Goal: Transaction & Acquisition: Purchase product/service

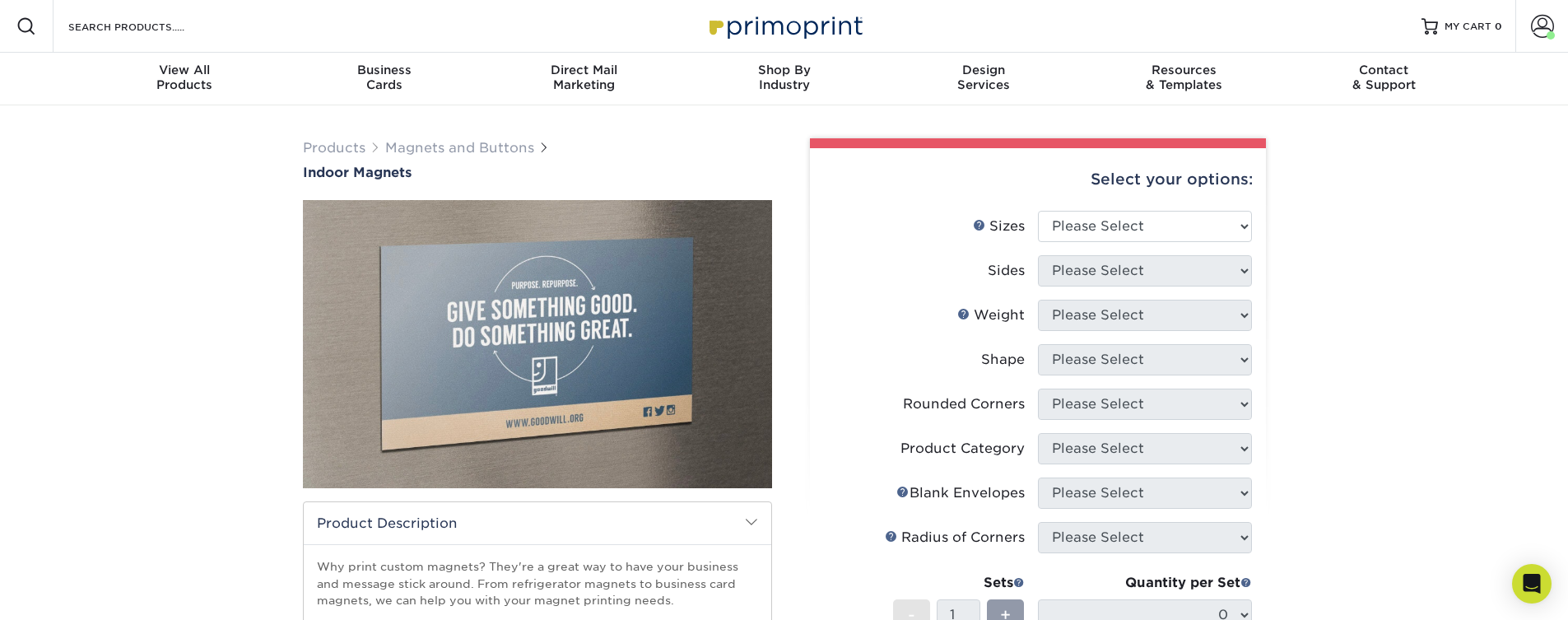
click at [1210, 247] on li "Sizes Help Sizes Please Select 2" x 3.5" 2.5" x 3.5" 3" x 4" 3.5" x 8.5" 4" x 6…" at bounding box center [1038, 233] width 429 height 45
select select "5.00x7.00"
click at [1038, 210] on select "Please Select 2" x 3.5" 2.5" x 3.5" 3" x 4" 3.5" x 8.5" 4" x 6" 4" x 7" 4" x 8"…" at bounding box center [1145, 226] width 214 height 31
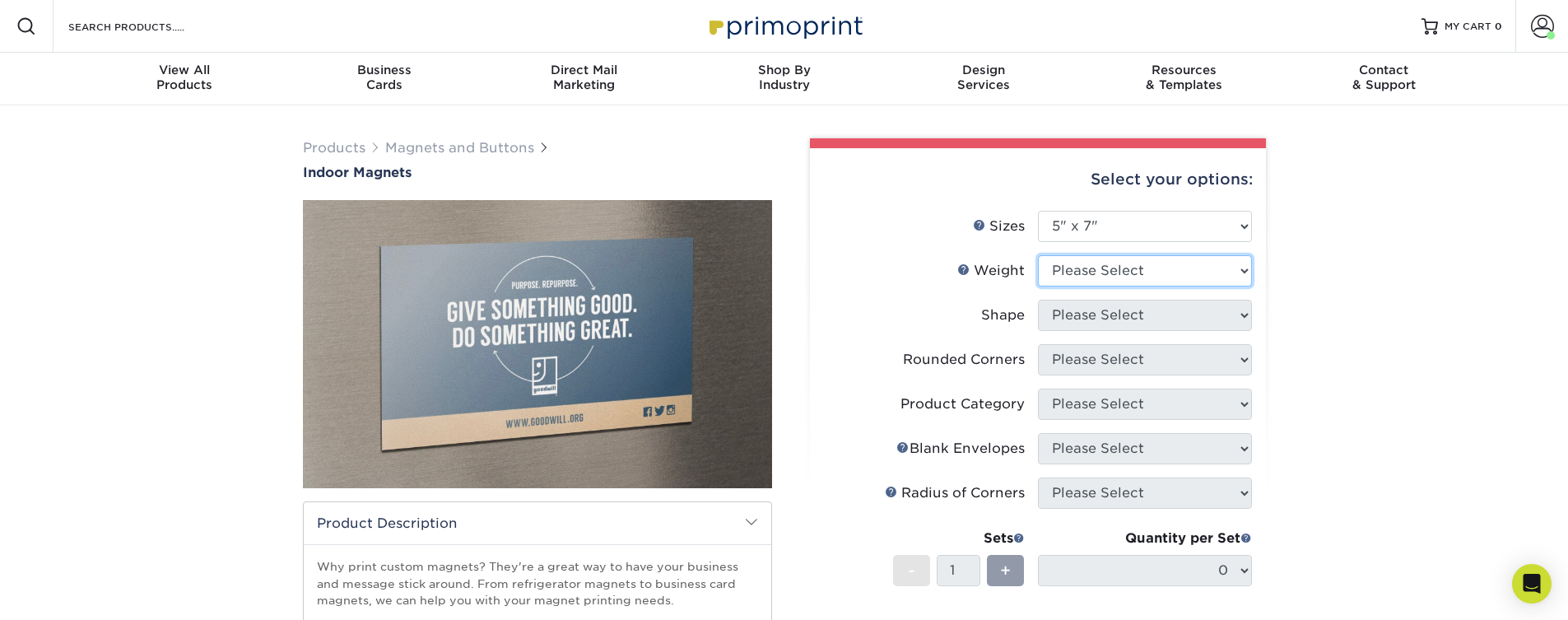
select select "MAGNET"
click at [1038, 255] on select "Please Select MAGNET" at bounding box center [1145, 271] width 214 height 31
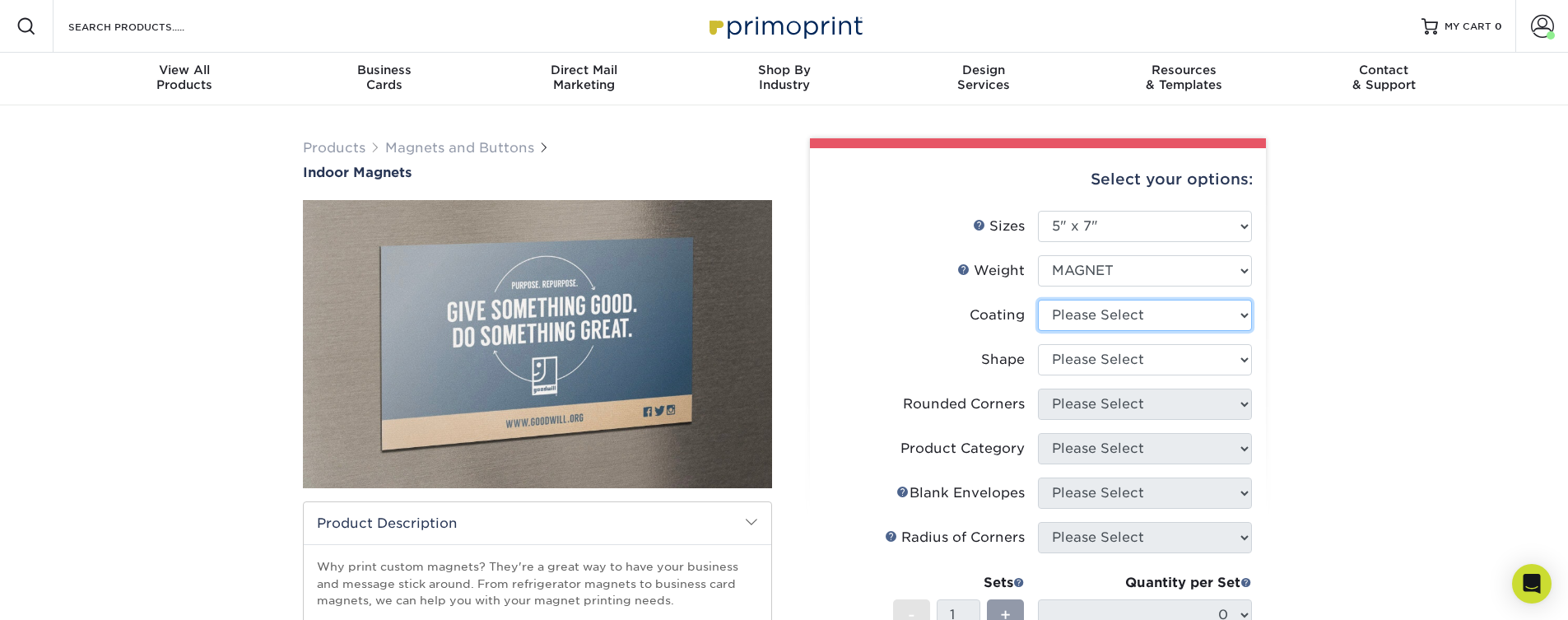
select select "3e7618de-abca-4bda-9f97-8b9129e913d8"
click at [1038, 300] on select at bounding box center [1145, 315] width 214 height 31
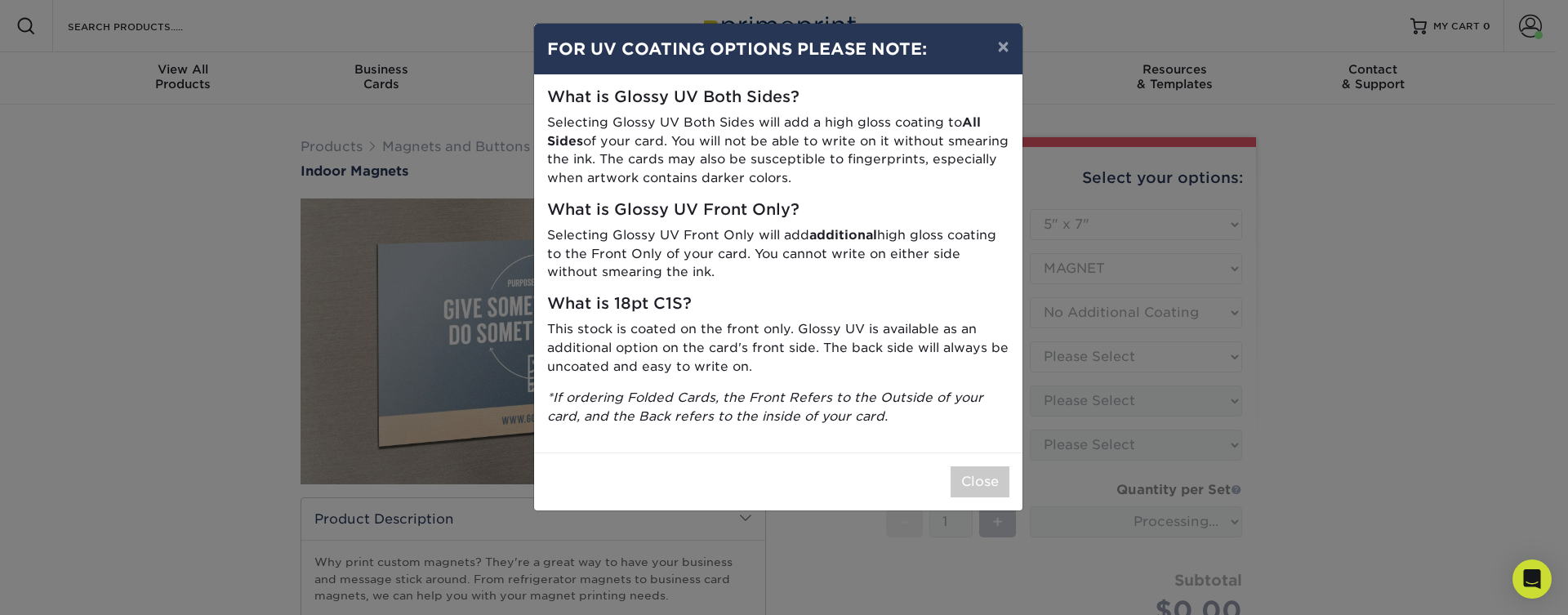
click at [1099, 358] on div "× FOR UV COATING OPTIONS PLEASE NOTE: What is Glossy UV Both Sides? Selecting G…" at bounding box center [784, 307] width 1568 height 615
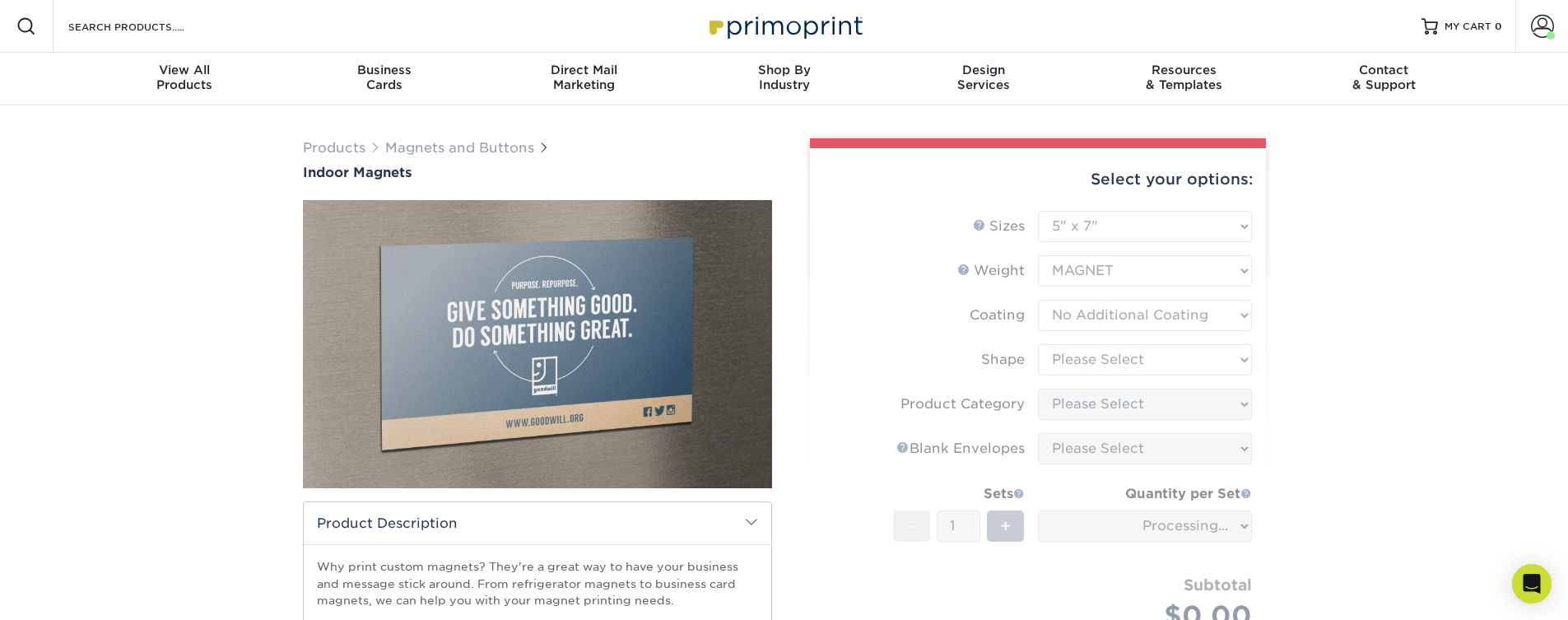
click at [1108, 365] on form "Sizes Help Sizes Please Select 2" x 3.5" 2.5" x 3.5" 3" x 4" 3.5" x 8.5" 4" x 6…" at bounding box center [1037, 439] width 429 height 458
type input "ba0b825c-bf40-451d-92b6-a0b8edcb26af"
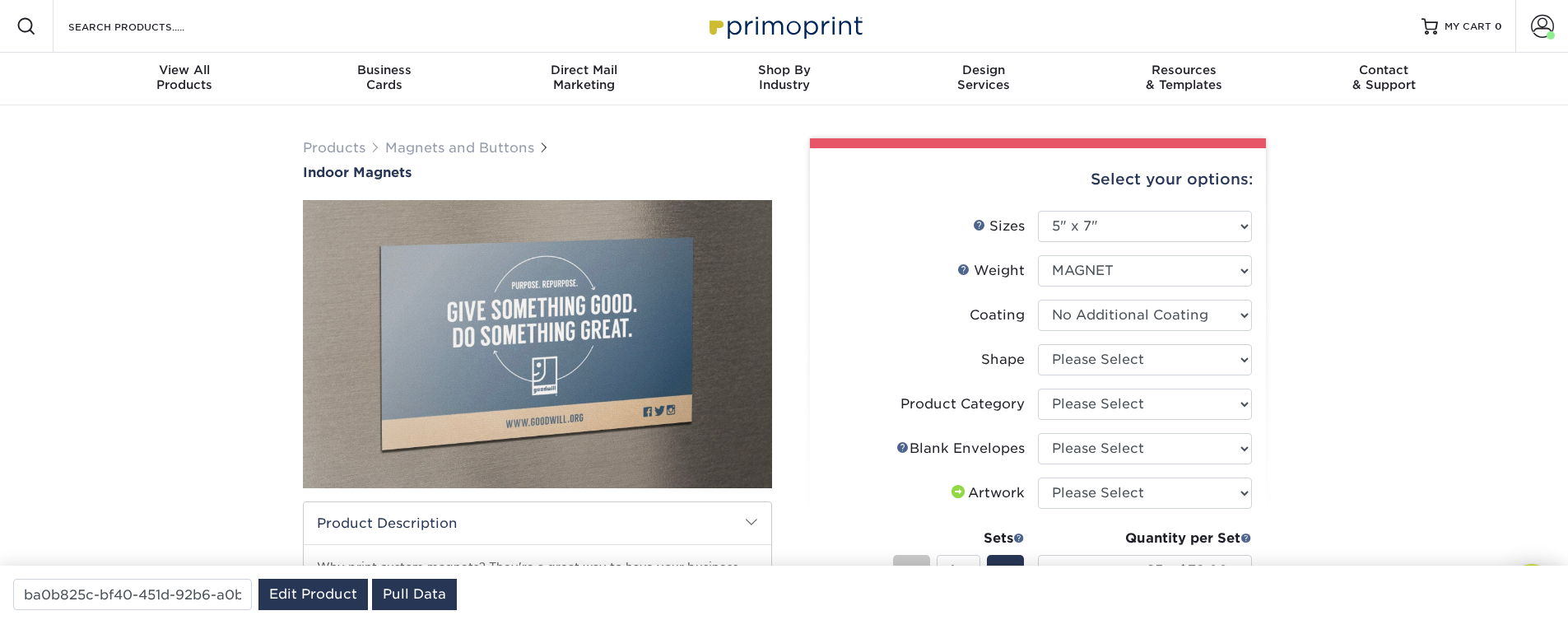
click at [1160, 333] on li "Coating" at bounding box center [1038, 322] width 429 height 45
select select "standard"
click at [1038, 344] on select "Please Select Standard" at bounding box center [1145, 359] width 214 height 31
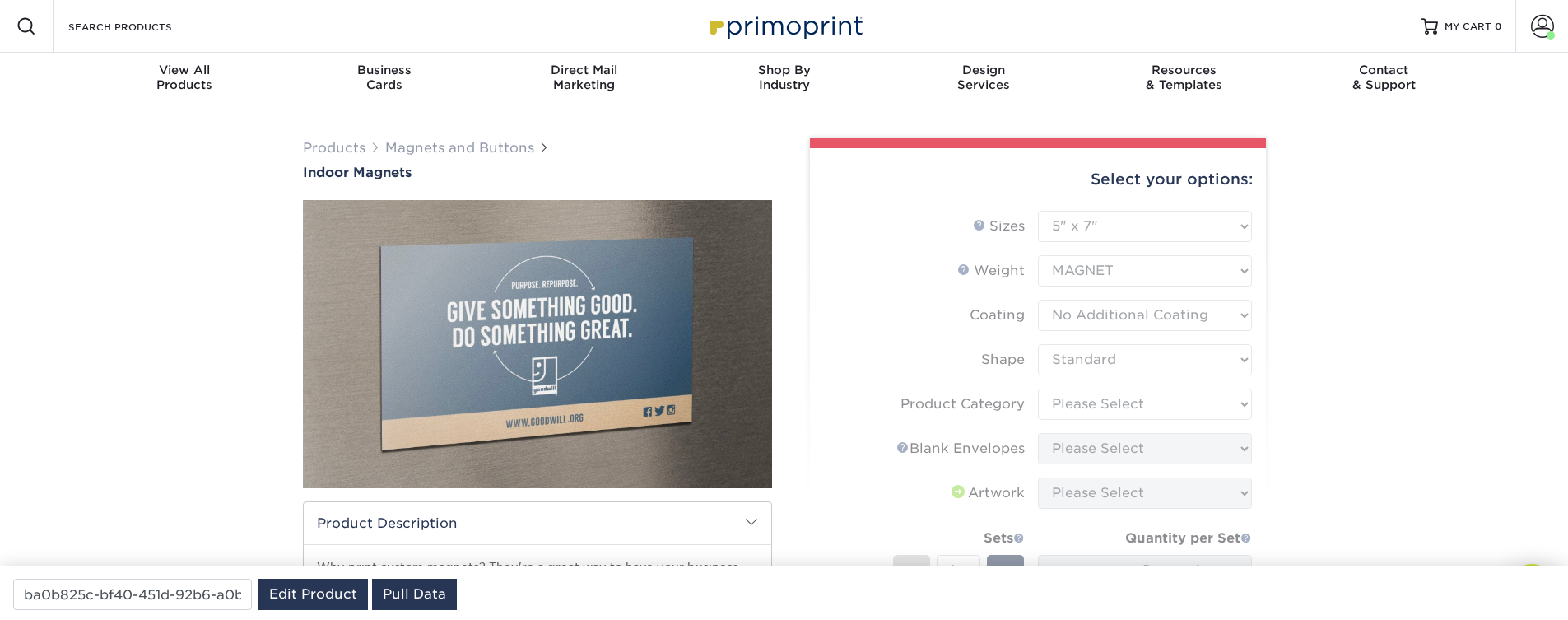
click at [1118, 400] on form "Sizes Help Sizes Please Select 2" x 3.5" 2.5" x 3.5" 3" x 4" 3.5" x 8.5" 4" x 6…" at bounding box center [1037, 469] width 429 height 519
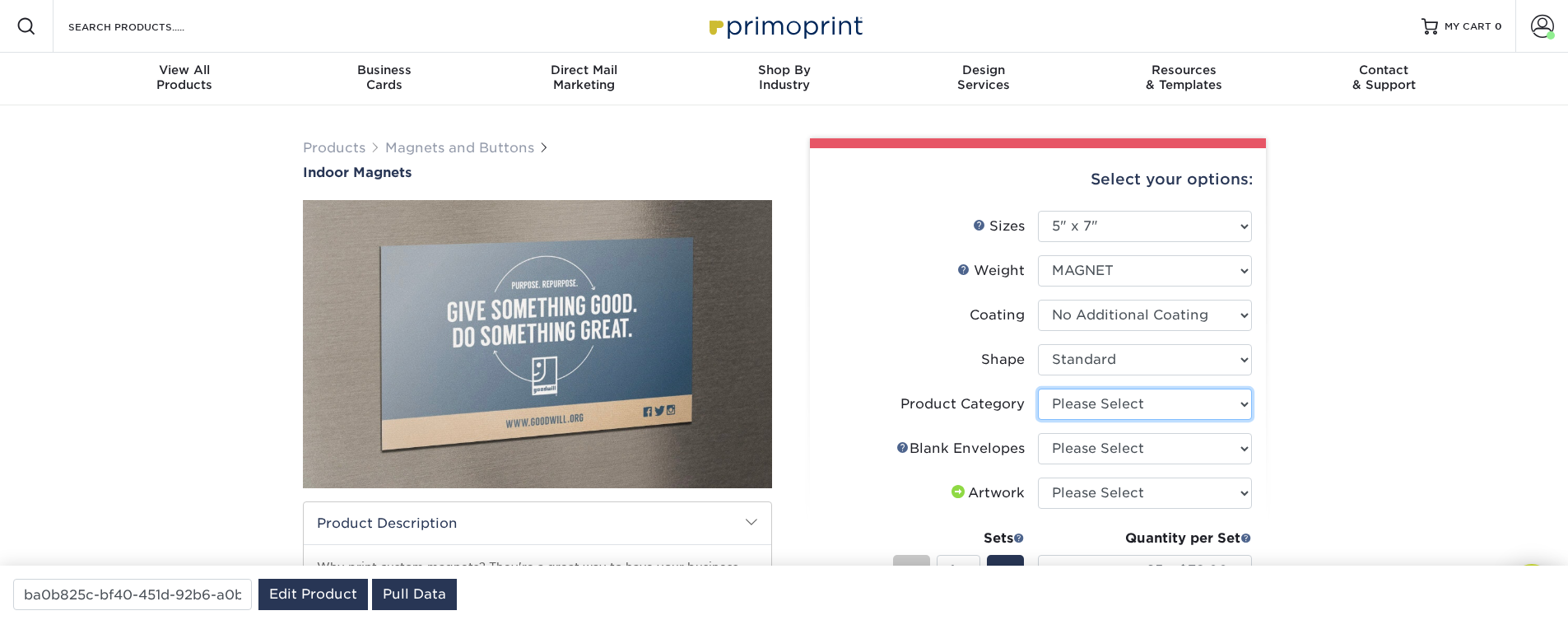
select select "d49b6381-ea4f-4327-bc76-99beb740417d"
click at [1038, 388] on select "Please Select Announcement Magnets" at bounding box center [1145, 404] width 214 height 31
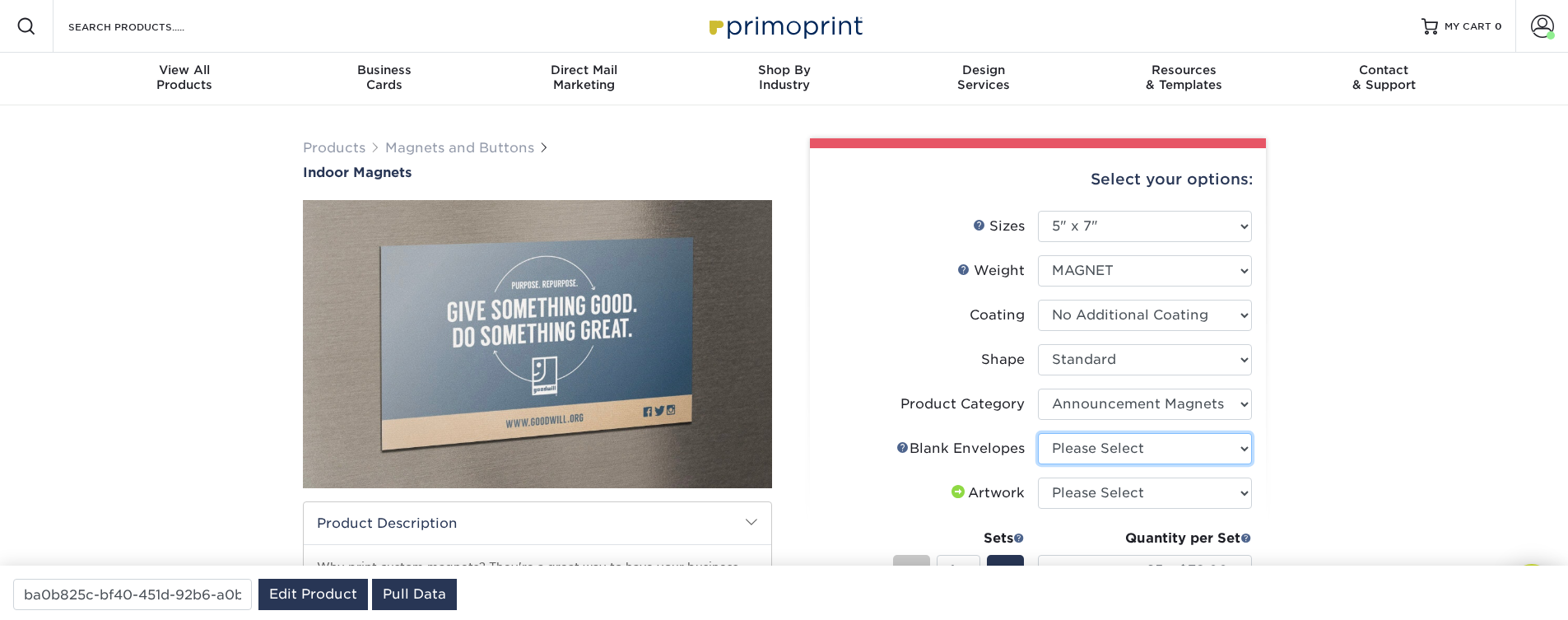
select select "74065335-fb3f-4918-89da-4c0972d53e03"
click at [1038, 433] on select "Please Select No Blank Envelopes Yes 200 Envelopes A7 Yes 25 Envelopes A7 Yes 5…" at bounding box center [1145, 449] width 214 height 31
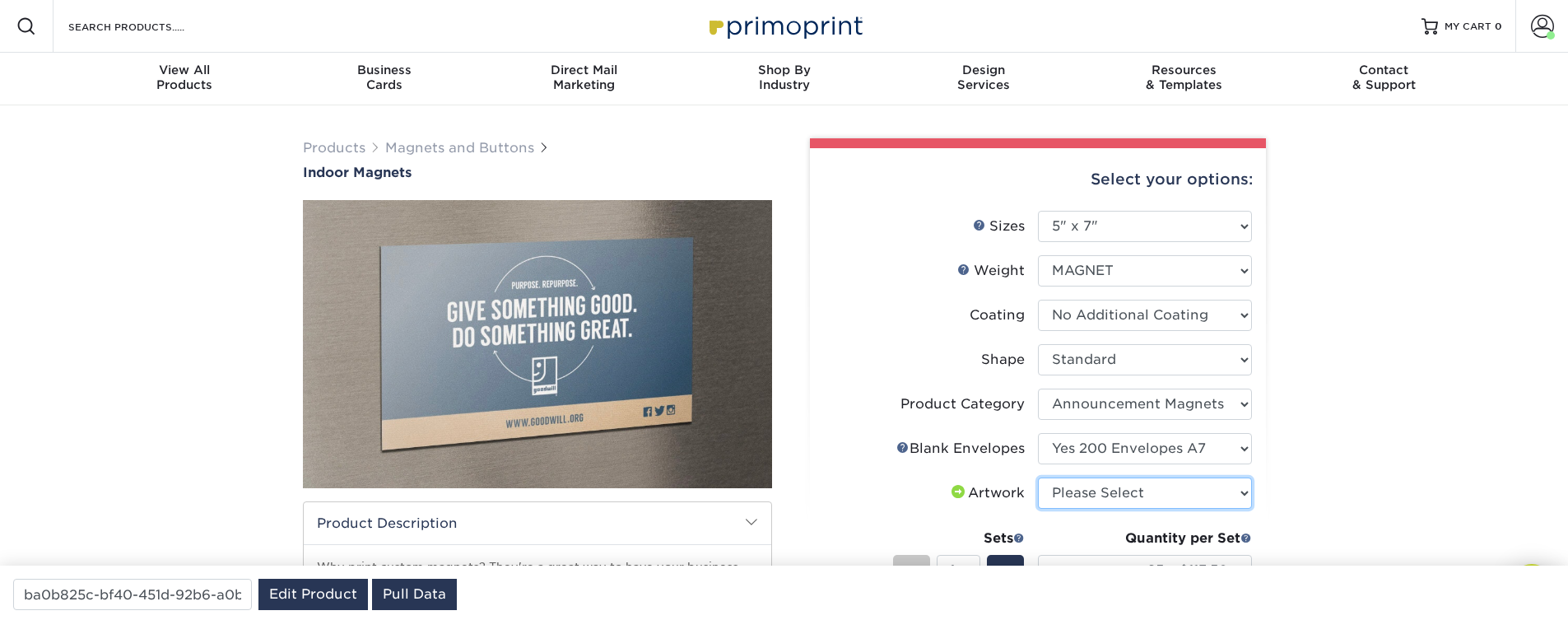
drag, startPoint x: 1174, startPoint y: 478, endPoint x: 1161, endPoint y: 497, distance: 23.0
click at [1161, 497] on select "Please Select I will upload files I need a design - $50" at bounding box center [1145, 492] width 214 height 31
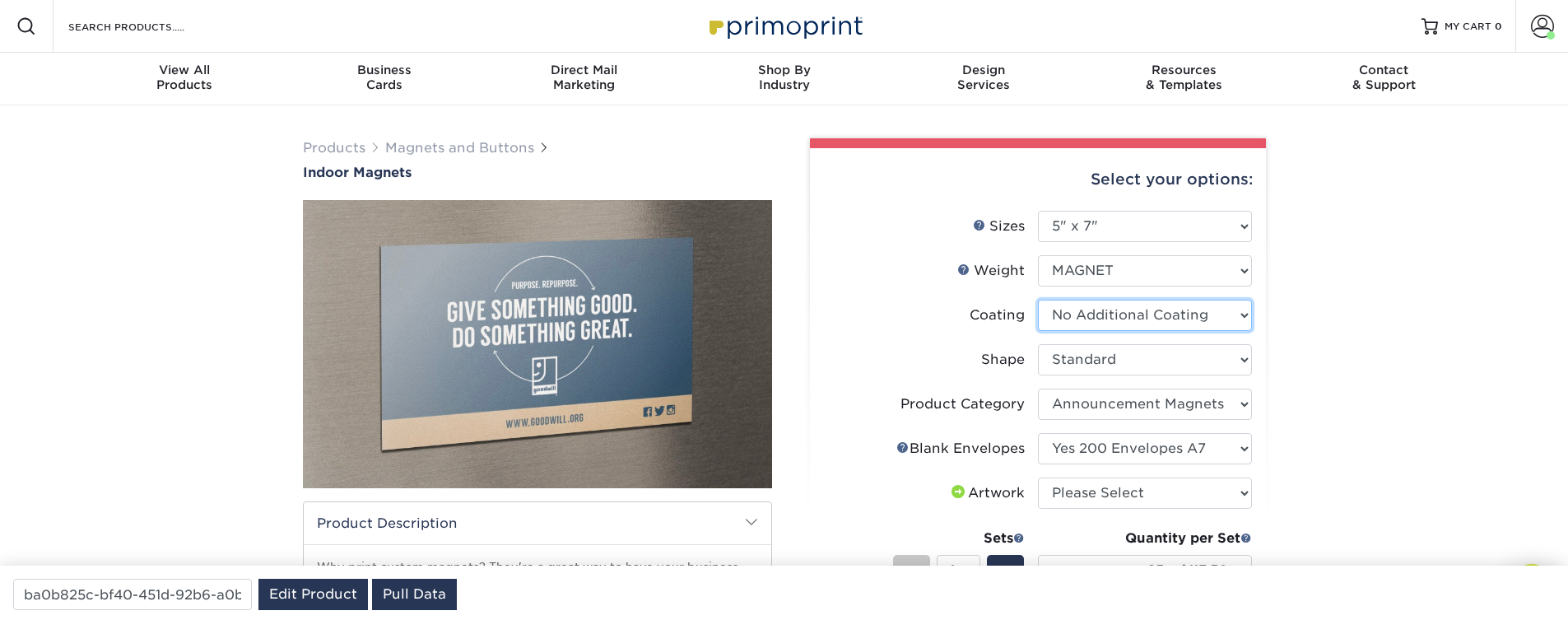
select select "1e8116af-acfc-44b1-83dc-8181aa338834"
click at [1038, 300] on select at bounding box center [1145, 315] width 214 height 31
select select "-1"
select select
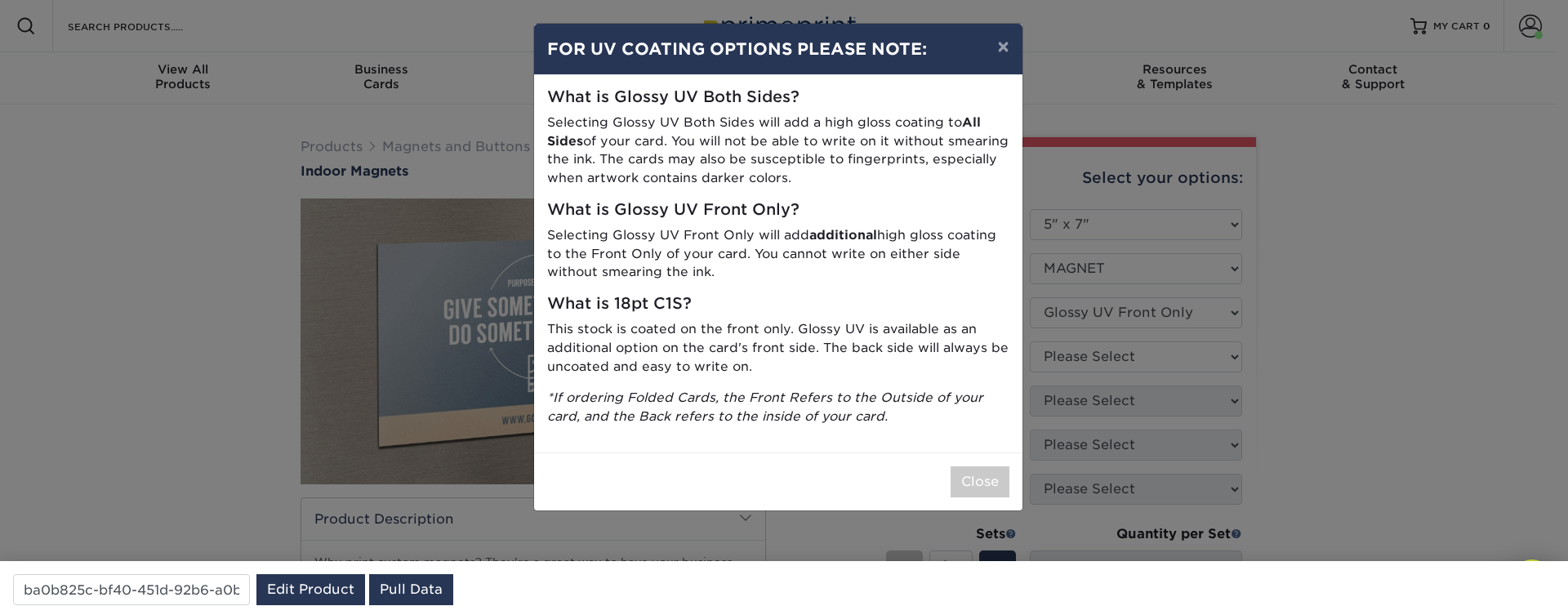
click at [1212, 431] on div "× FOR UV COATING OPTIONS PLEASE NOTE: What is Glossy UV Both Sides? Selecting G…" at bounding box center [784, 307] width 1568 height 615
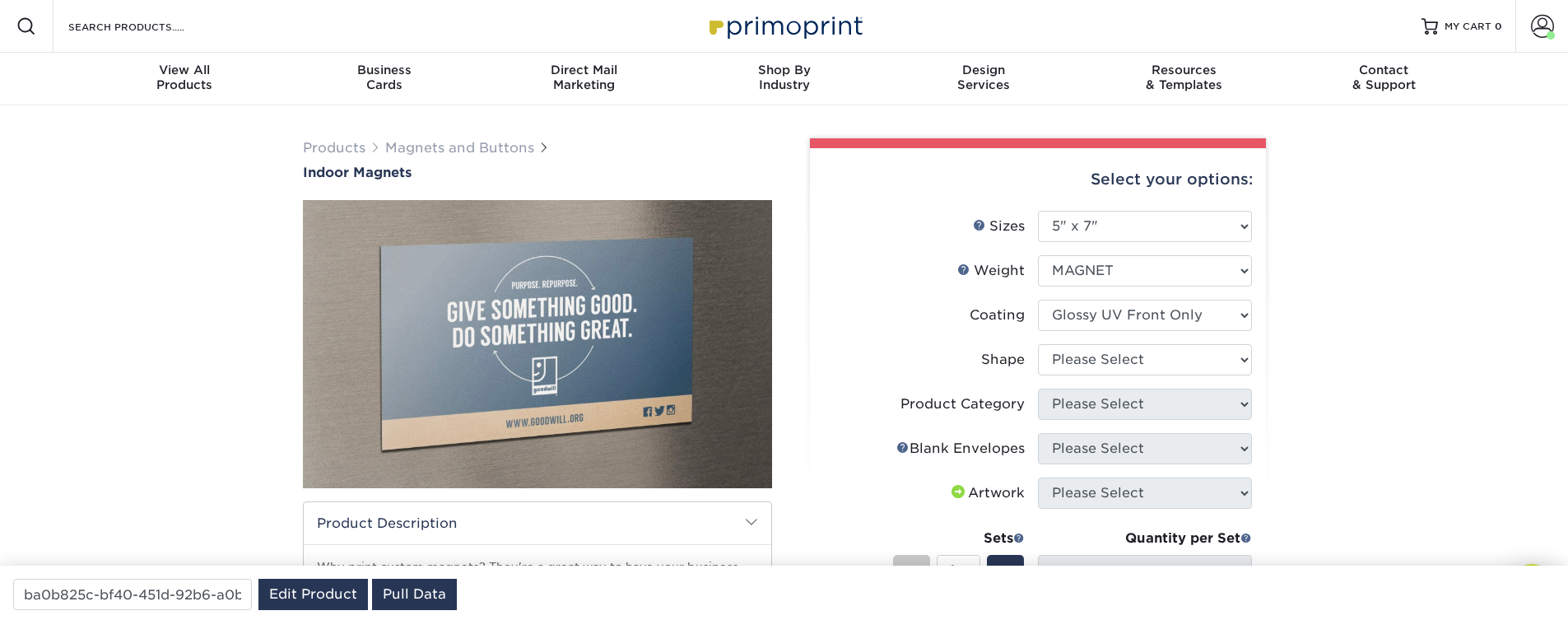
click at [1176, 375] on li "Shape Please Select Standard" at bounding box center [1038, 366] width 429 height 45
select select "standard"
click at [1038, 344] on select "Please Select Standard" at bounding box center [1145, 359] width 214 height 31
select select
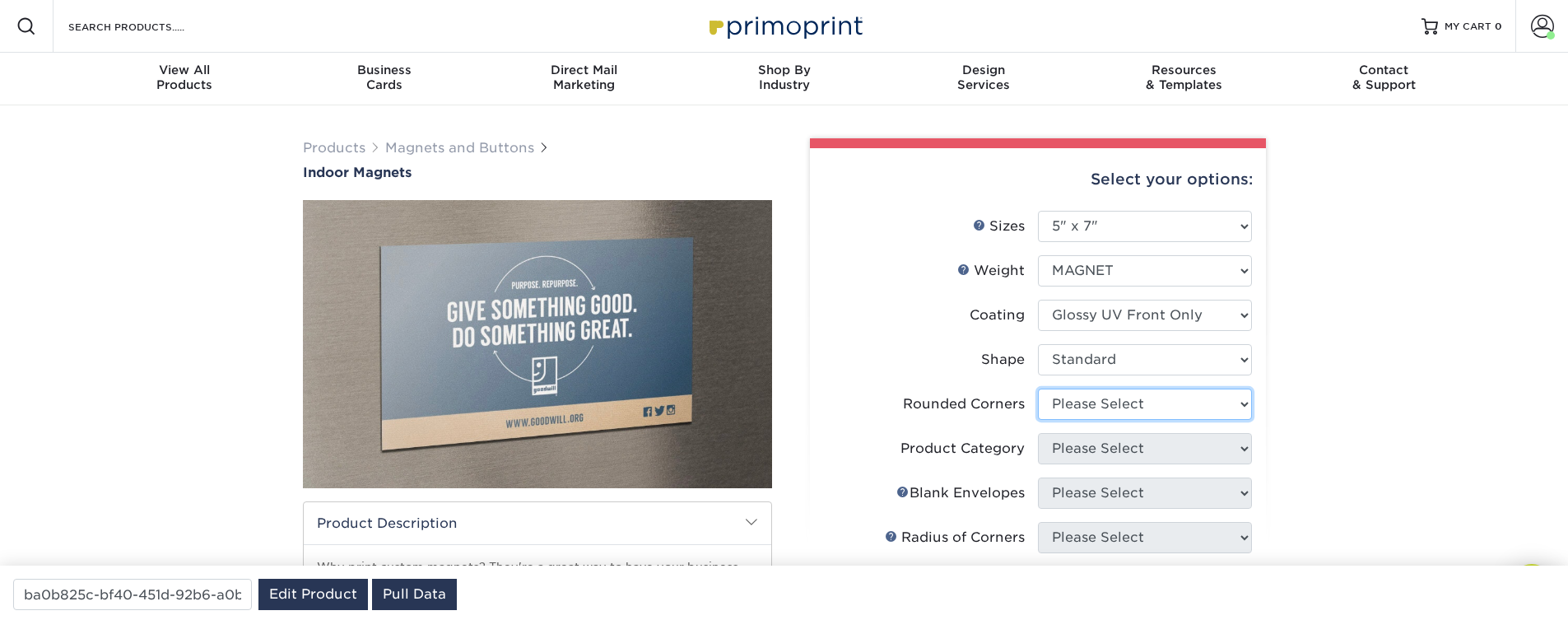
select select "0"
click at [1038, 388] on select "Please Select Yes - Round 4 Corners No" at bounding box center [1145, 404] width 214 height 31
select select
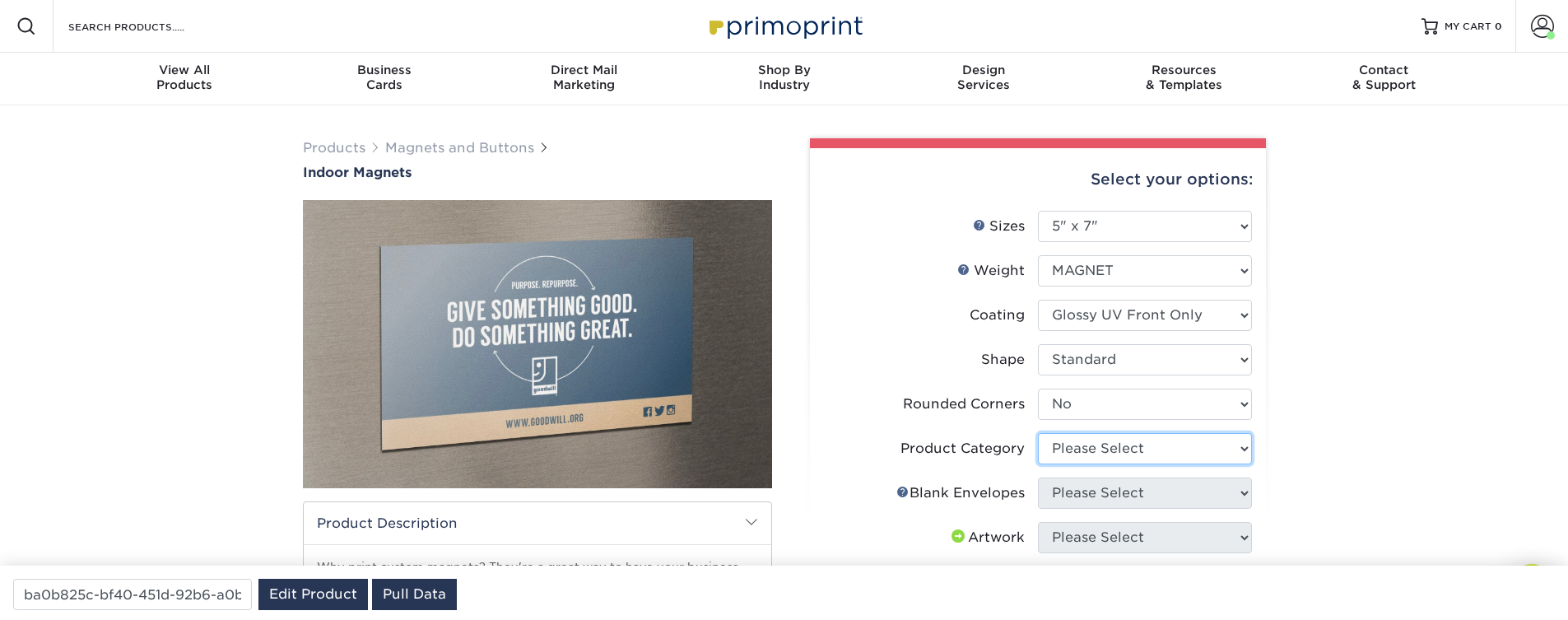
select select "d49b6381-ea4f-4327-bc76-99beb740417d"
click at [1038, 433] on select "Please Select Announcement Magnets" at bounding box center [1145, 449] width 214 height 31
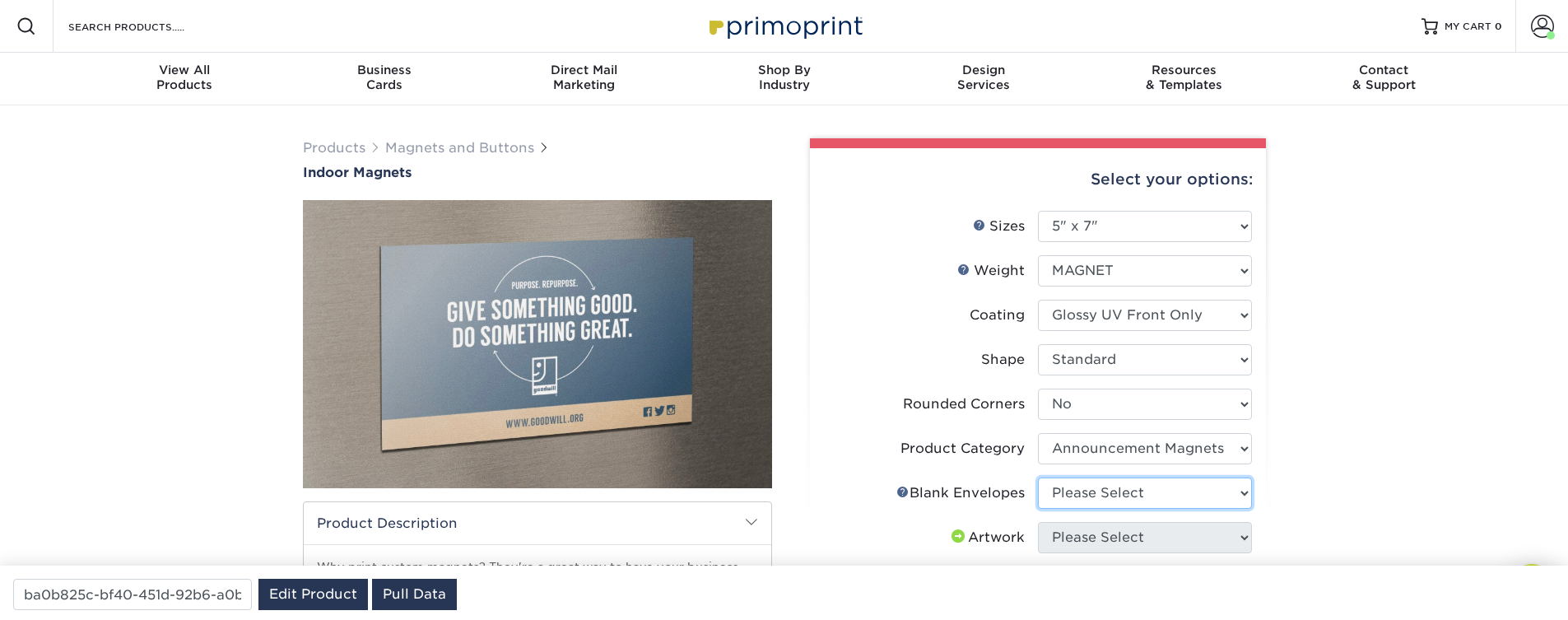
drag, startPoint x: 1106, startPoint y: 493, endPoint x: 1503, endPoint y: 496, distance: 397.0
click at [1503, 496] on div "Products Magnets and Buttons Indoor Magnets" at bounding box center [784, 544] width 1568 height 879
select select "4.25x5.50"
click at [1038, 210] on select "Please Select 2" x 3.5" 2.5" x 3.5" 3" x 4" 3.5" x 8.5" 4" x 6" 4" x 7" 4" x 8"…" at bounding box center [1145, 226] width 214 height 31
select select "-1"
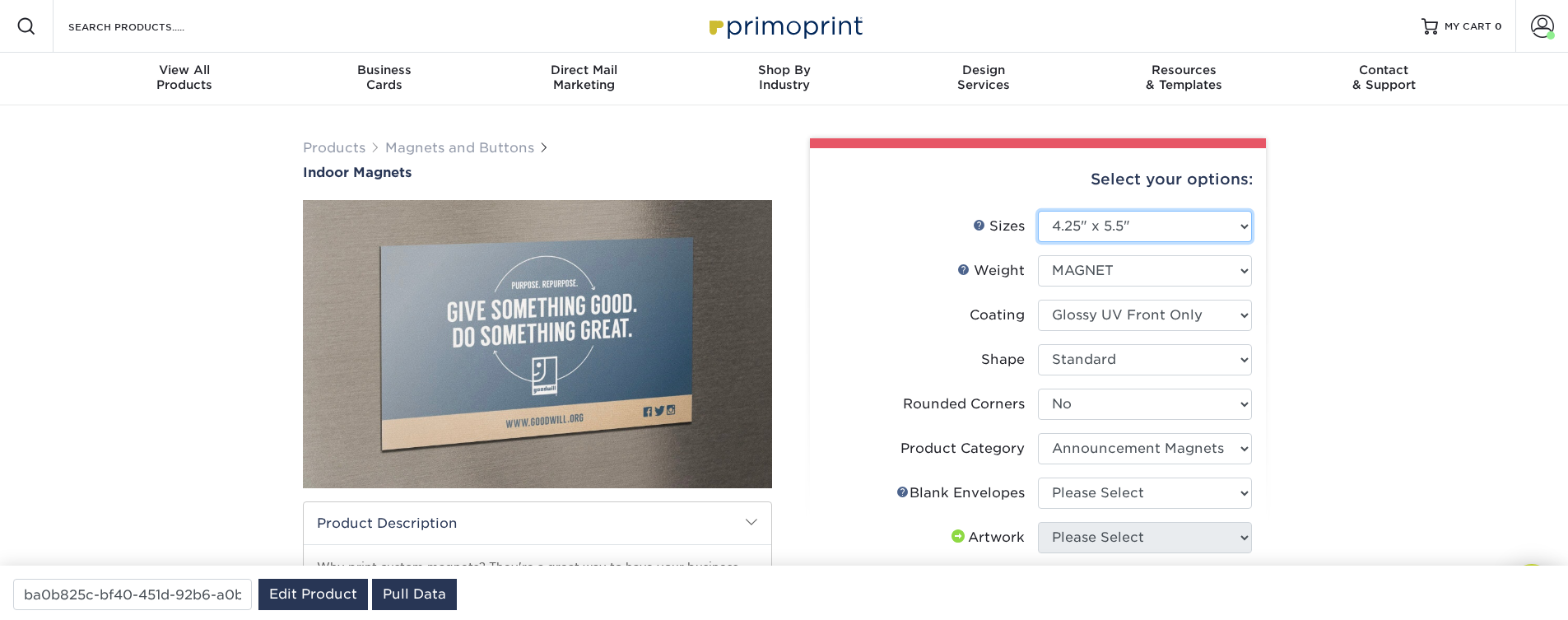
select select "-1"
select select
select select "-1"
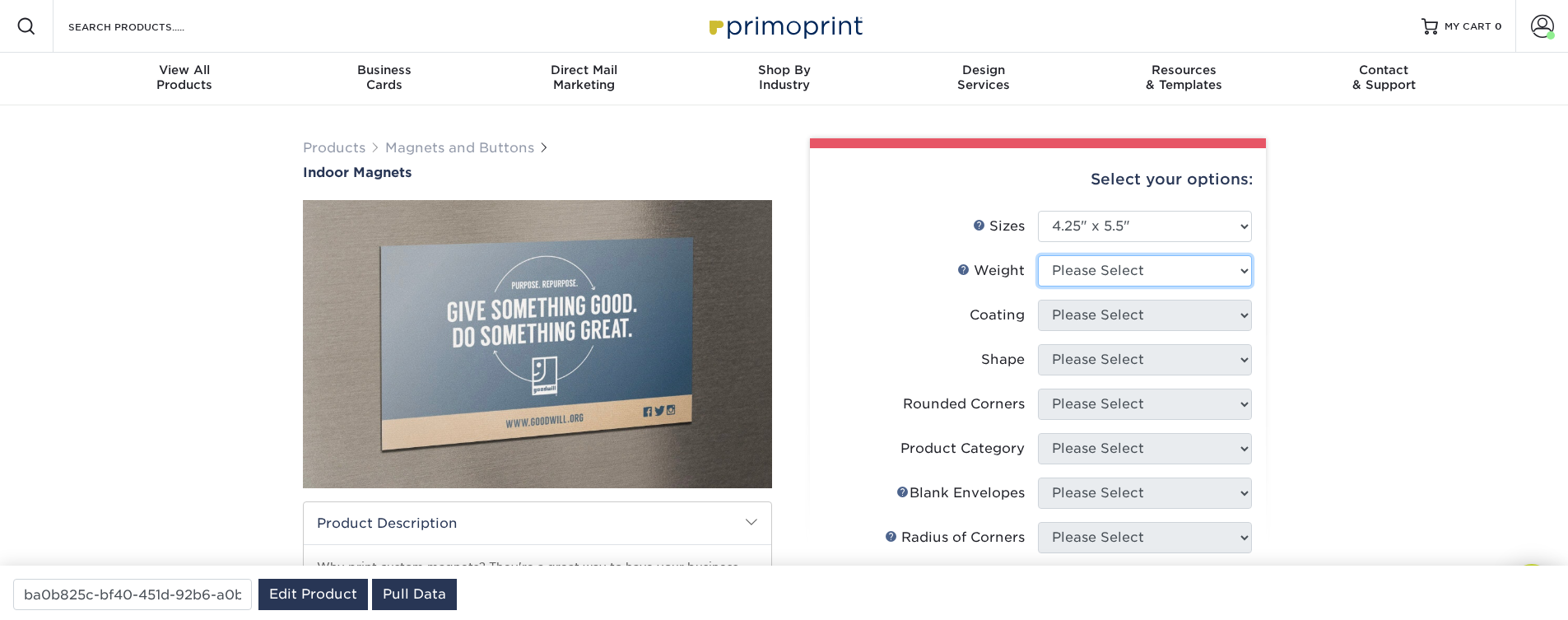
select select "MAGNET"
click at [1038, 255] on select "Please Select MAGNET" at bounding box center [1145, 271] width 214 height 31
select select
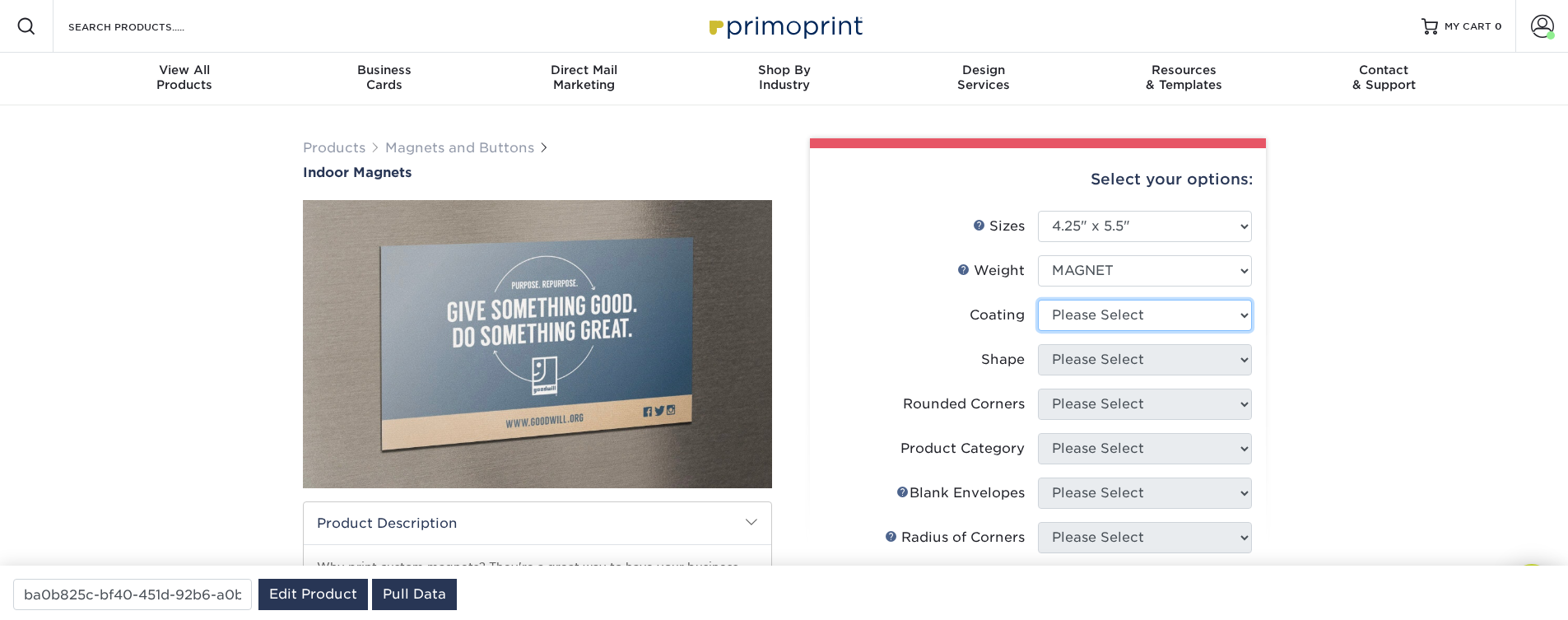
select select "1e8116af-acfc-44b1-83dc-8181aa338834"
click at [1038, 300] on select at bounding box center [1145, 315] width 214 height 31
select select
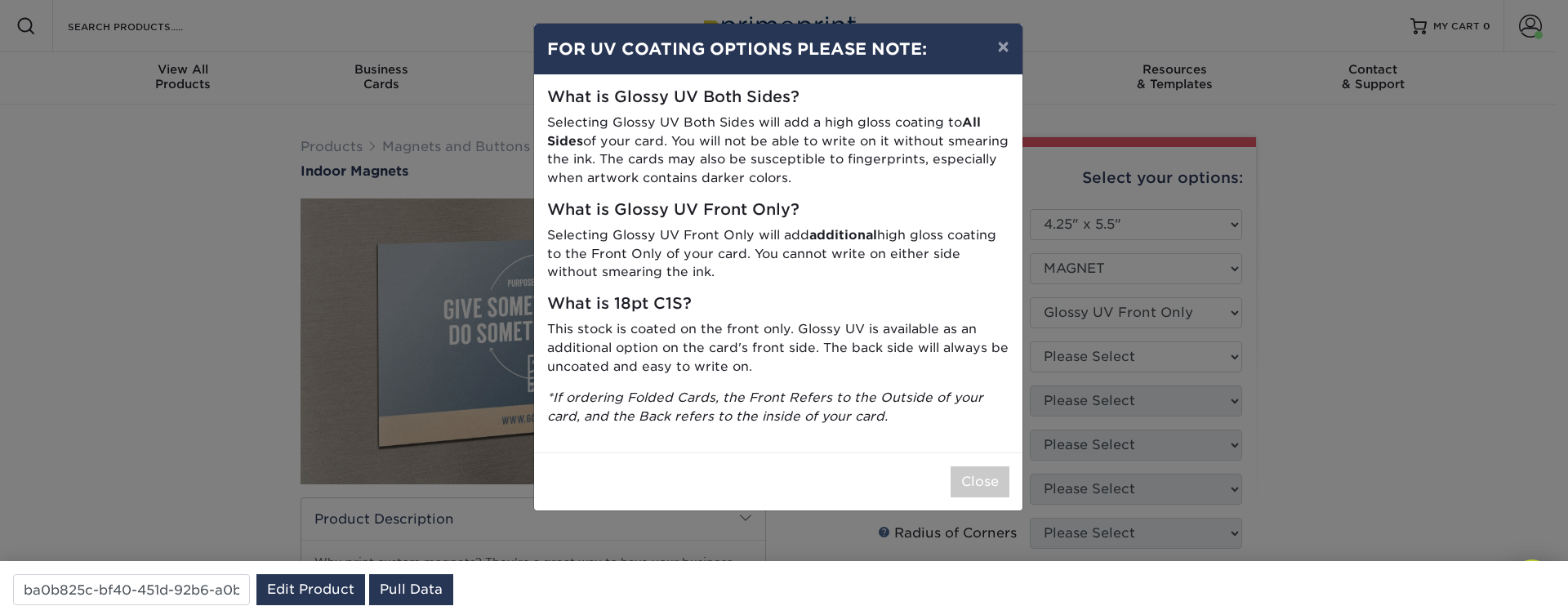
click at [1109, 360] on div "× FOR UV COATING OPTIONS PLEASE NOTE: What is Glossy UV Both Sides? Selecting G…" at bounding box center [784, 307] width 1568 height 615
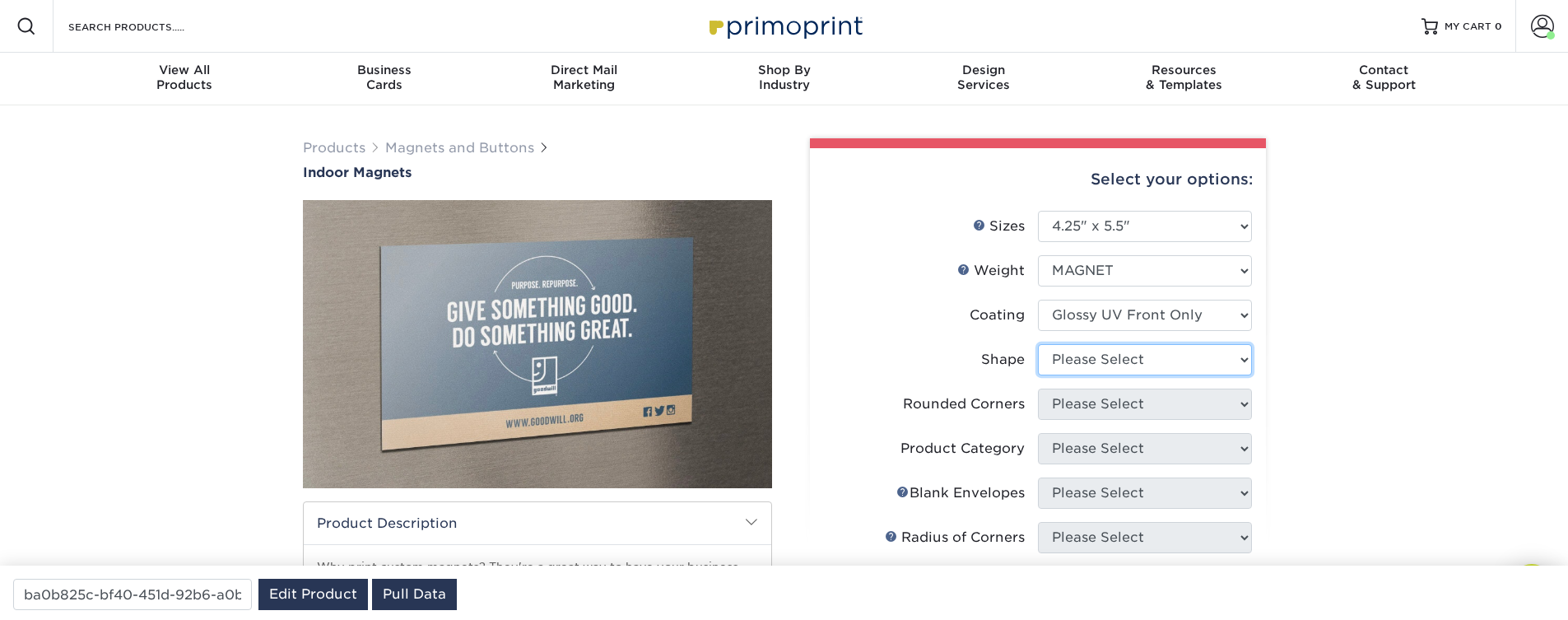
select select "standard"
click at [1038, 344] on select "Please Select Standard" at bounding box center [1145, 359] width 214 height 31
select select
select select "0"
click at [1038, 388] on select "Please Select Yes - Round 4 Corners No" at bounding box center [1145, 404] width 214 height 31
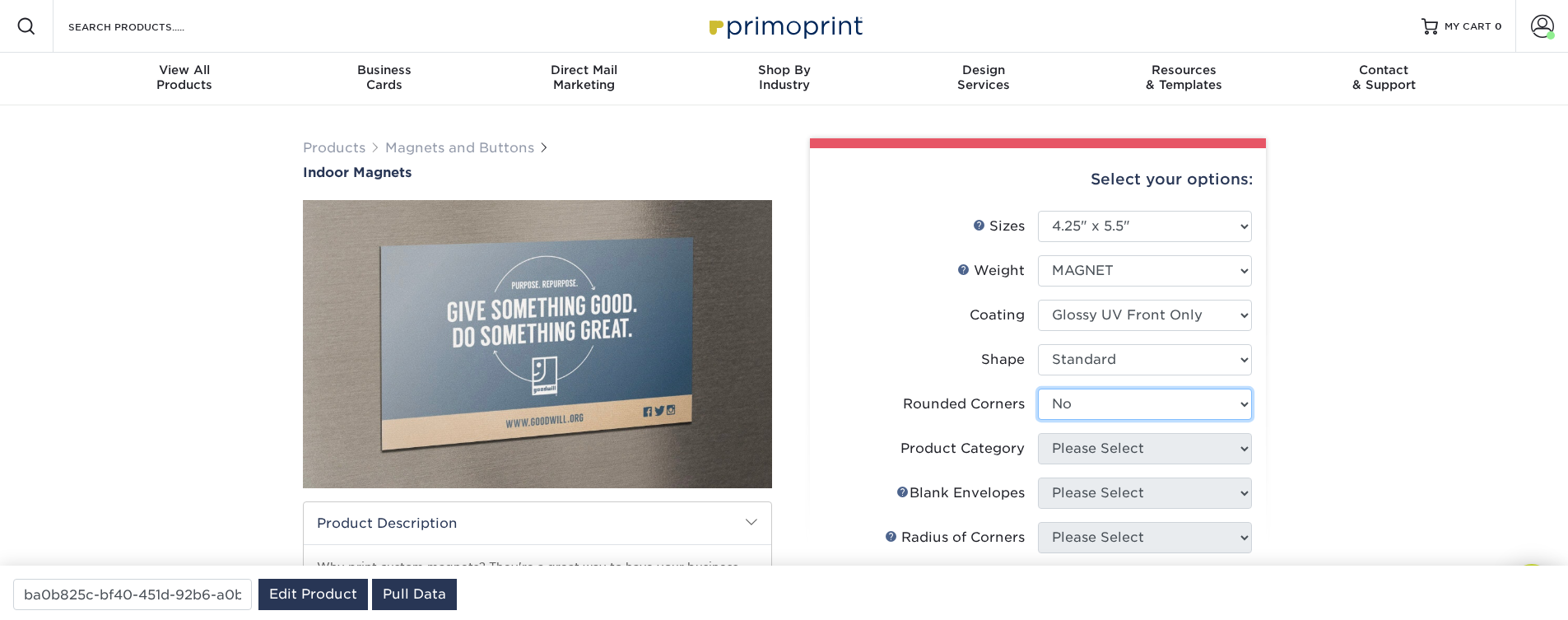
select select
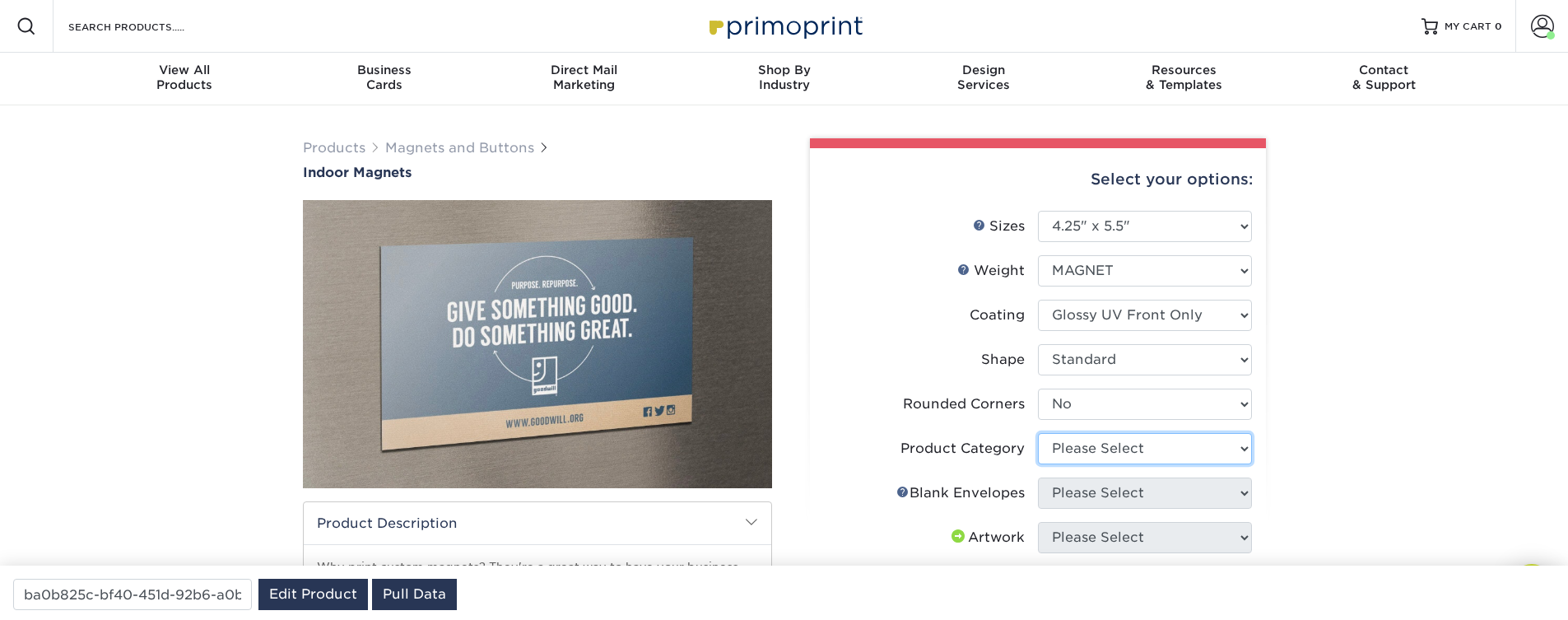
select select "d49b6381-ea4f-4327-bc76-99beb740417d"
click at [1038, 433] on select "Please Select Announcement Magnets" at bounding box center [1145, 449] width 214 height 31
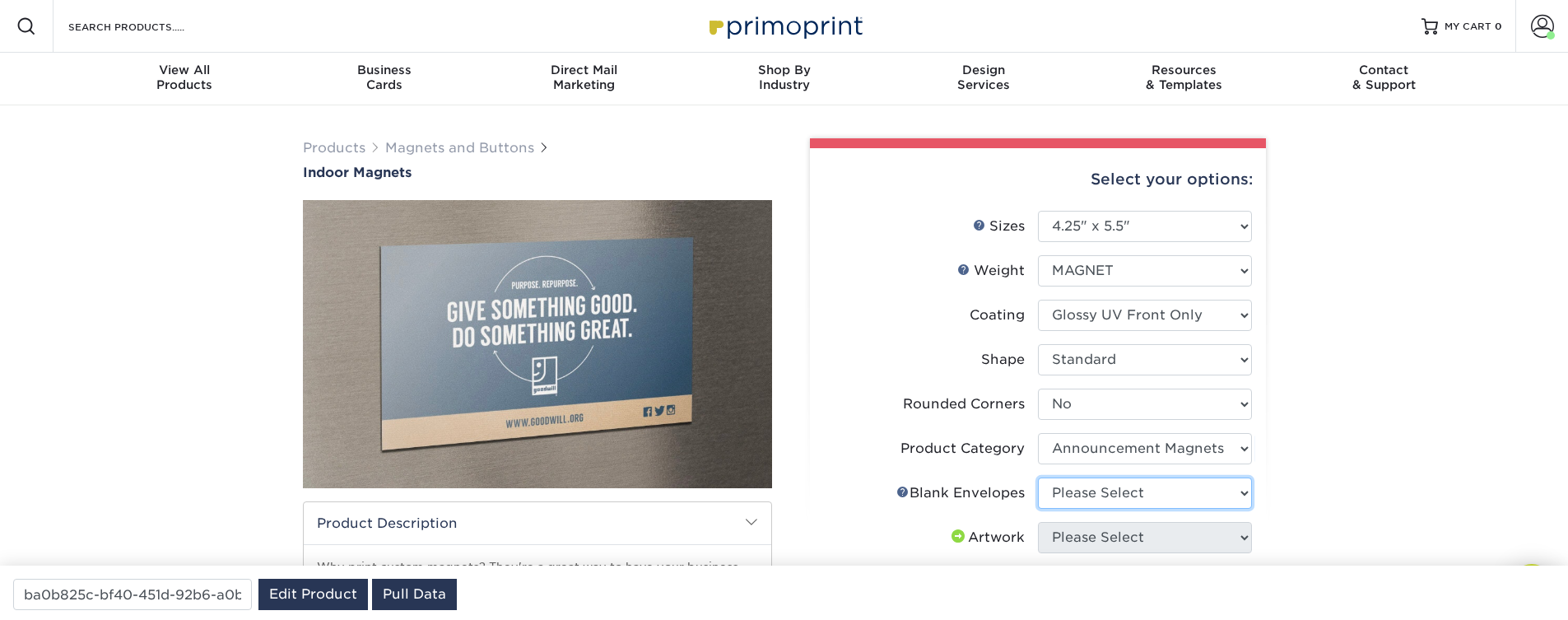
drag, startPoint x: 1096, startPoint y: 489, endPoint x: 1305, endPoint y: 363, distance: 244.0
click at [1305, 363] on div "Products Magnets and Buttons Indoor Magnets" at bounding box center [784, 544] width 1568 height 879
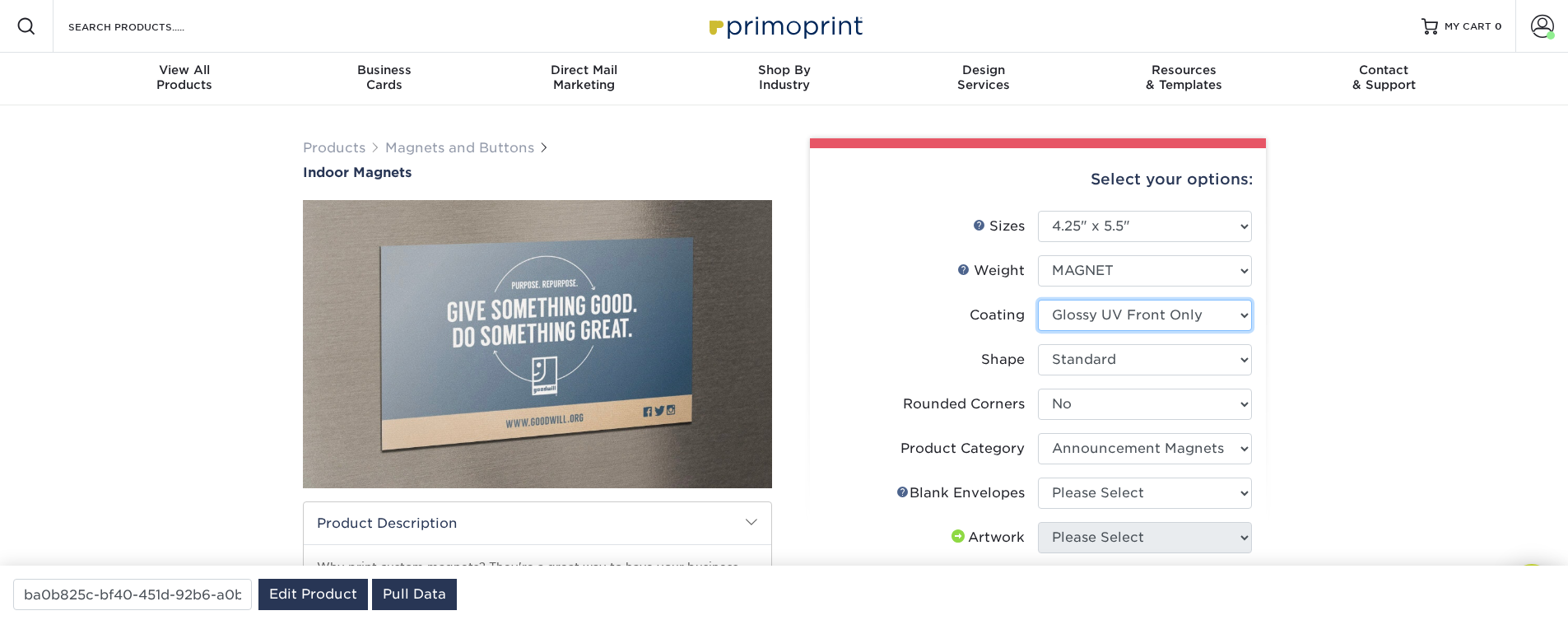
select select "3e7618de-abca-4bda-9f97-8b9129e913d8"
click at [1038, 300] on select at bounding box center [1145, 315] width 214 height 31
select select "-1"
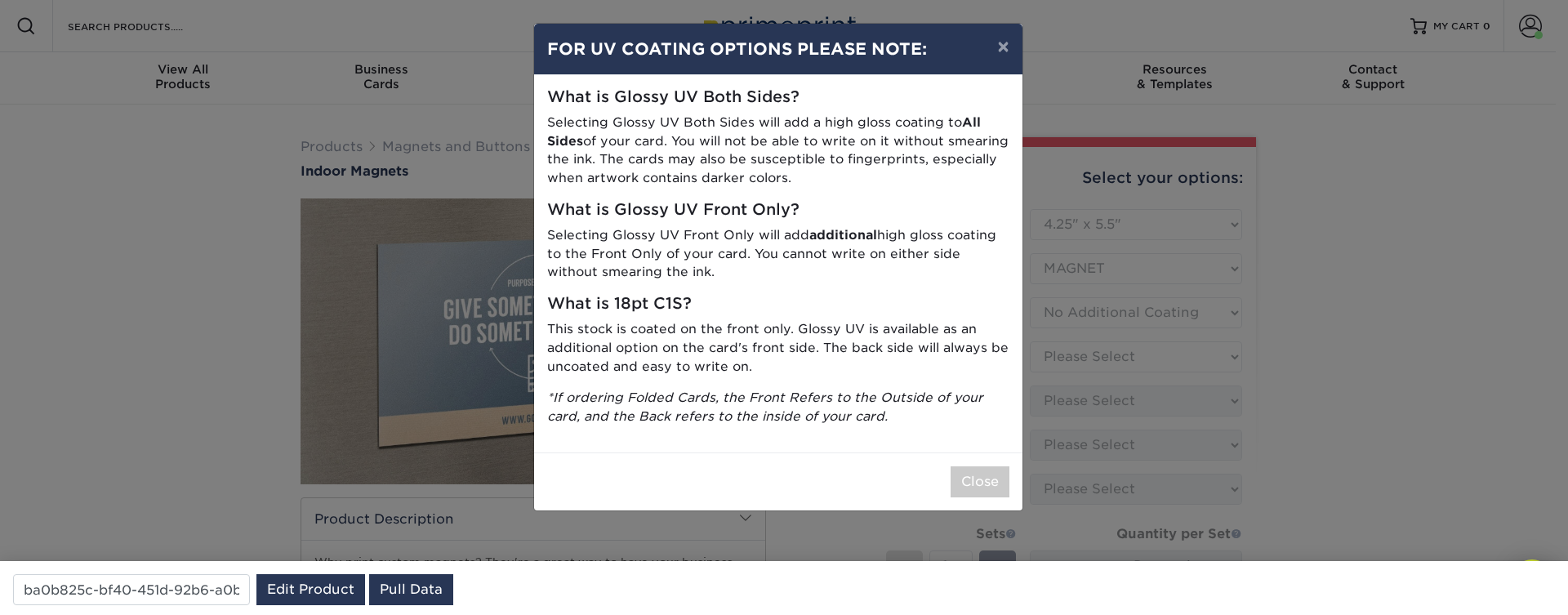
click at [1074, 382] on div "× FOR UV COATING OPTIONS PLEASE NOTE: What is Glossy UV Both Sides? Selecting G…" at bounding box center [784, 307] width 1568 height 615
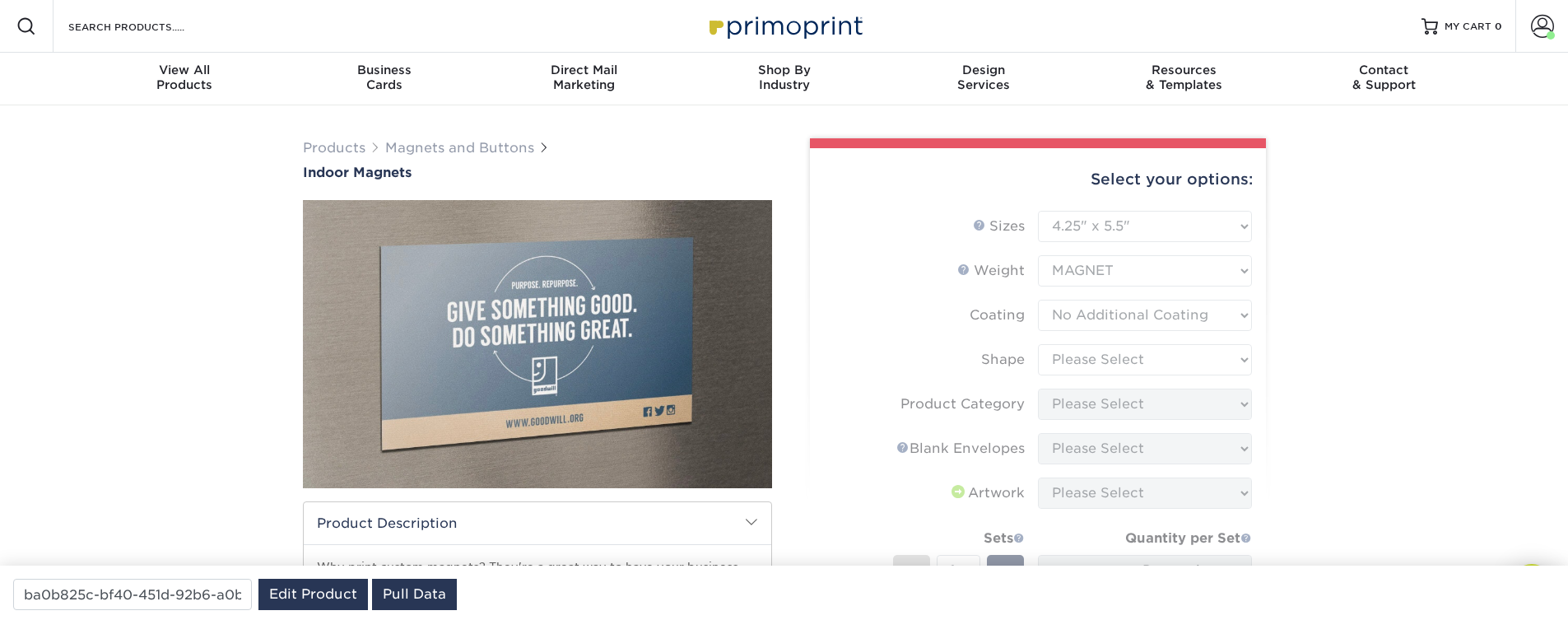
type input "bdccb79e-e8c3-4b5e-872c-c723c7a34840"
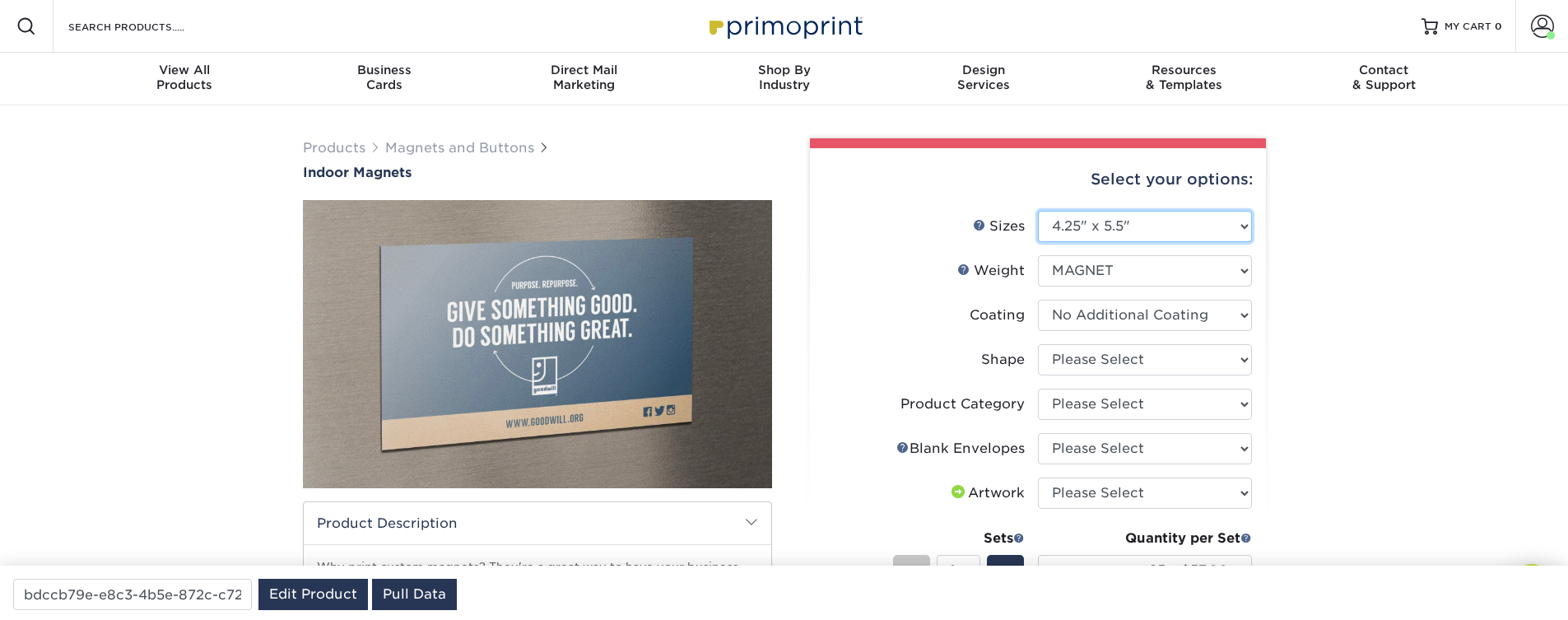
drag, startPoint x: 1140, startPoint y: 226, endPoint x: 1370, endPoint y: 316, distance: 247.0
click at [1370, 316] on div "Products Magnets and Buttons Indoor Magnets" at bounding box center [784, 542] width 1568 height 874
click at [1116, 359] on select "Please Select Standard" at bounding box center [1145, 359] width 214 height 31
select select "4.25x6.00"
click at [1038, 210] on select "Please Select 2" x 3.5" 2.5" x 3.5" 3" x 4" 3.5" x 8.5" 4" x 6" 4" x 7" 4" x 8"…" at bounding box center [1145, 226] width 214 height 31
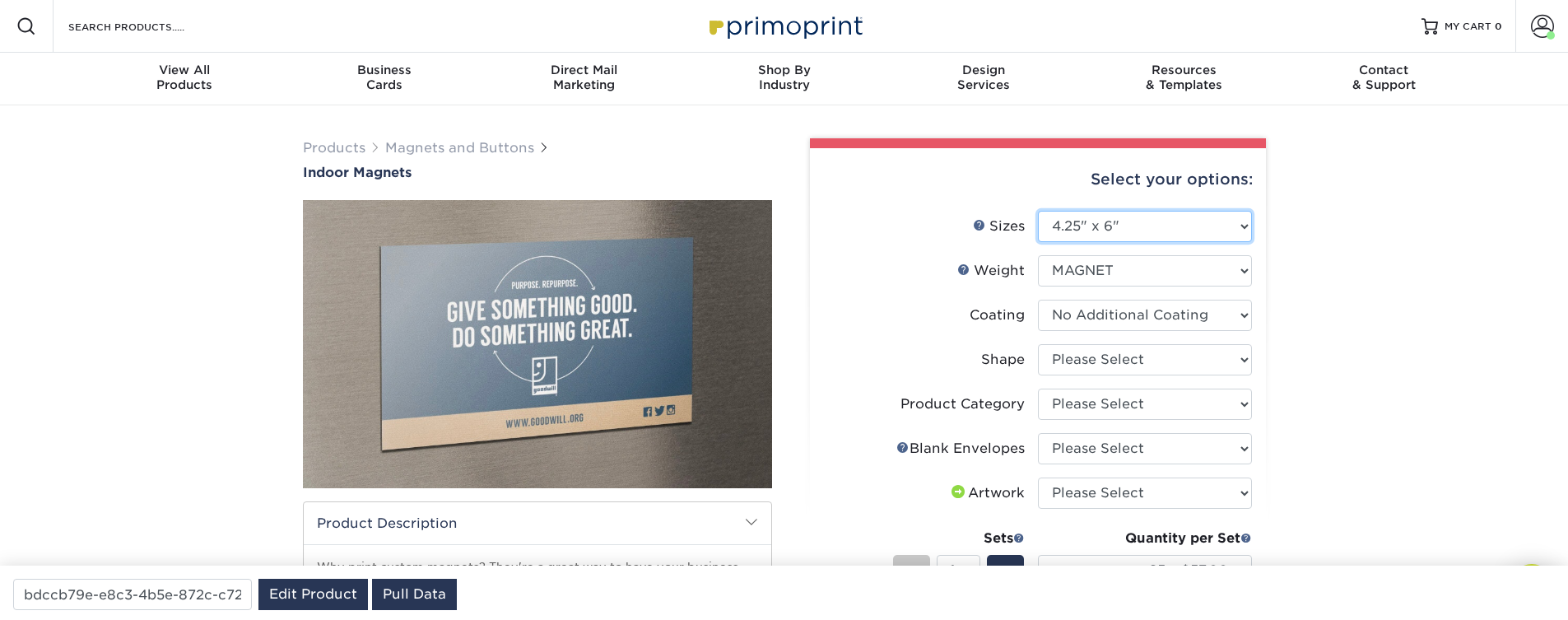
select select
select select "-1"
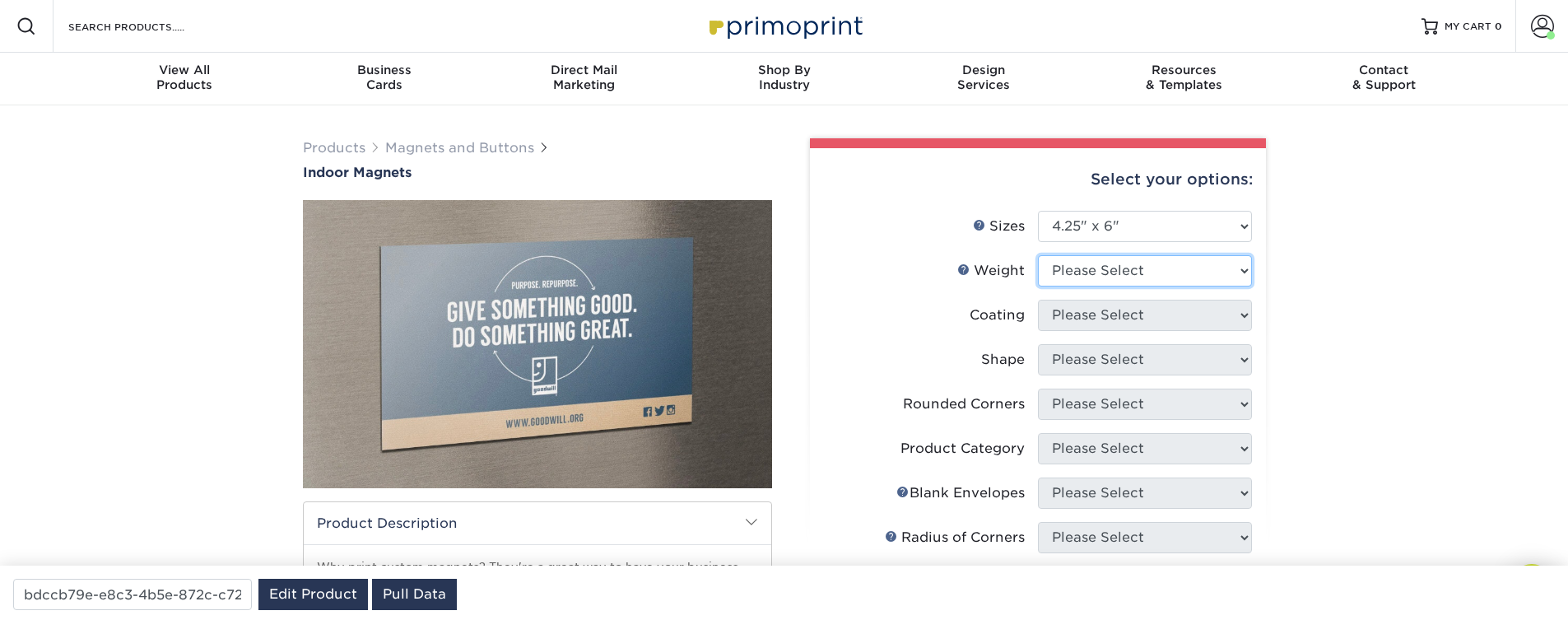
select select "MAGNET"
click at [1038, 255] on select "Please Select MAGNET" at bounding box center [1145, 271] width 214 height 31
select select
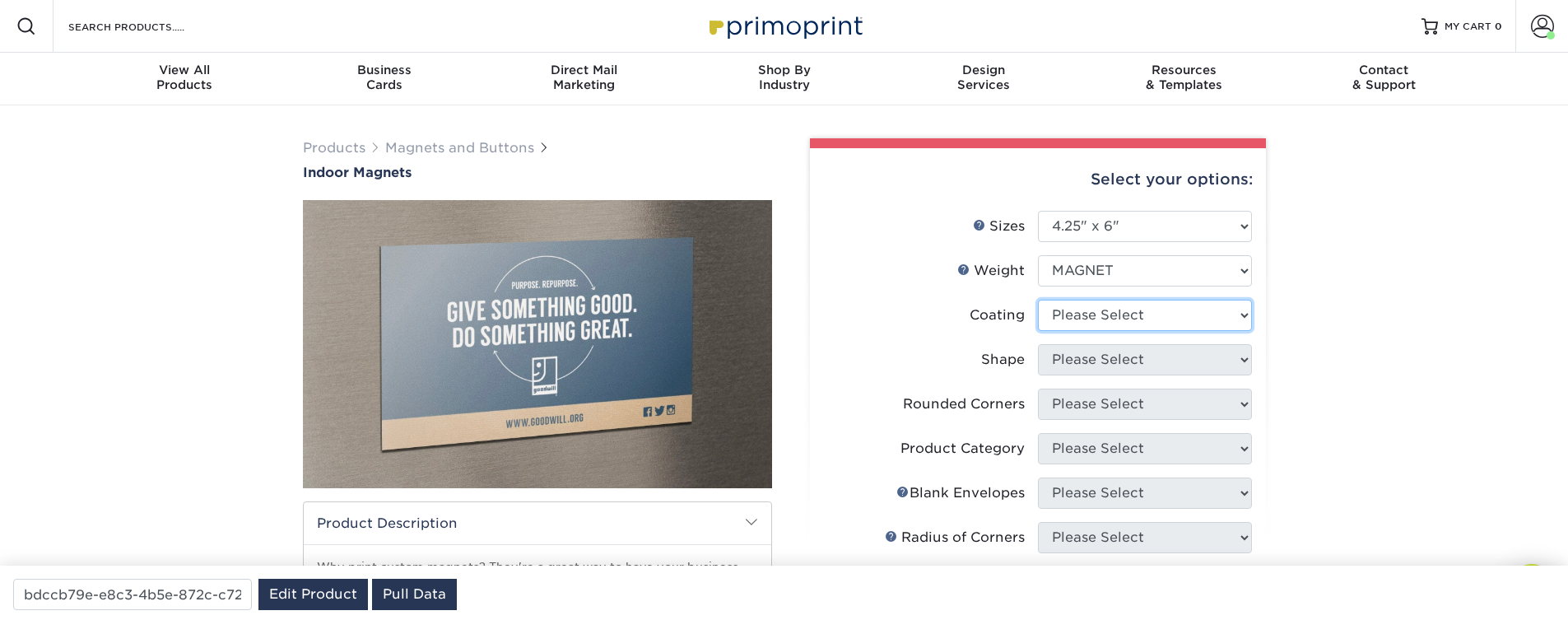
select select "1e8116af-acfc-44b1-83dc-8181aa338834"
click at [1038, 300] on select at bounding box center [1145, 315] width 214 height 31
select select
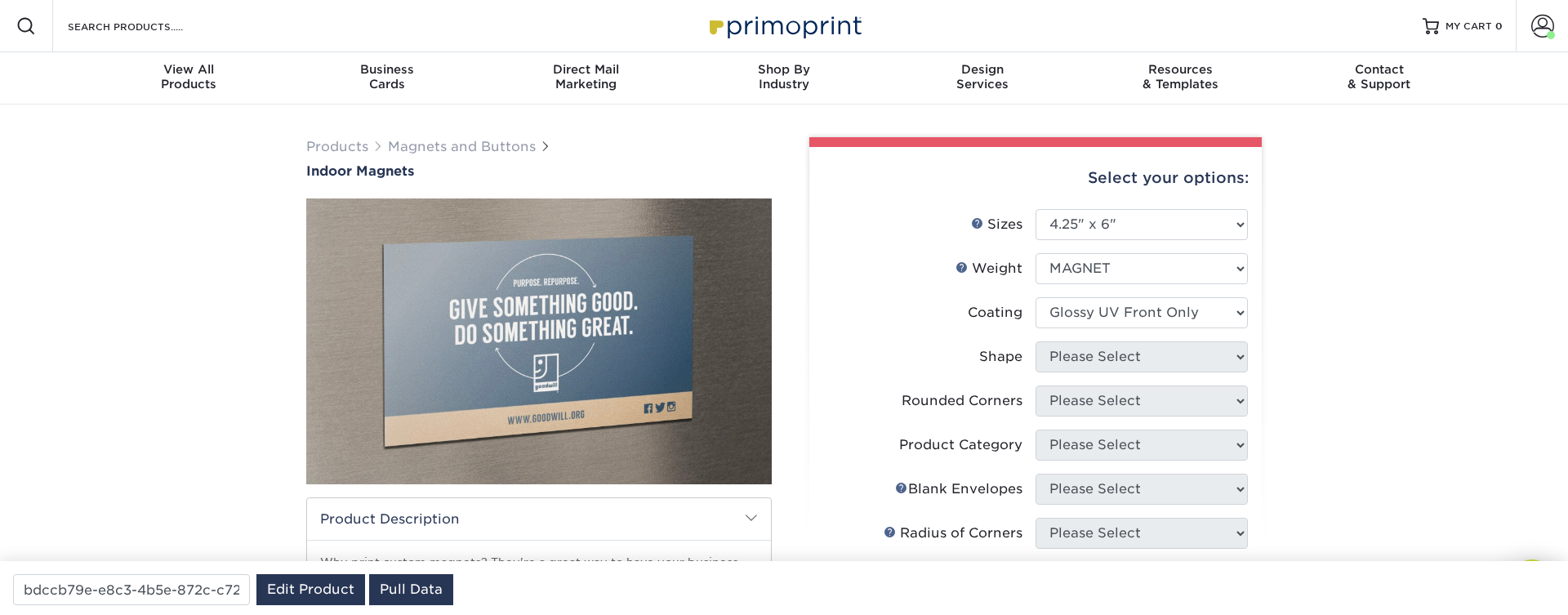
click at [0, 0] on div "× FOR UV COATING OPTIONS PLEASE NOTE: What is Glossy UV Both Sides? Selecting G…" at bounding box center [0, 0] width 0 height 0
select select "standard"
click at [1030, 341] on select "Please Select Standard" at bounding box center [1136, 356] width 213 height 31
select select
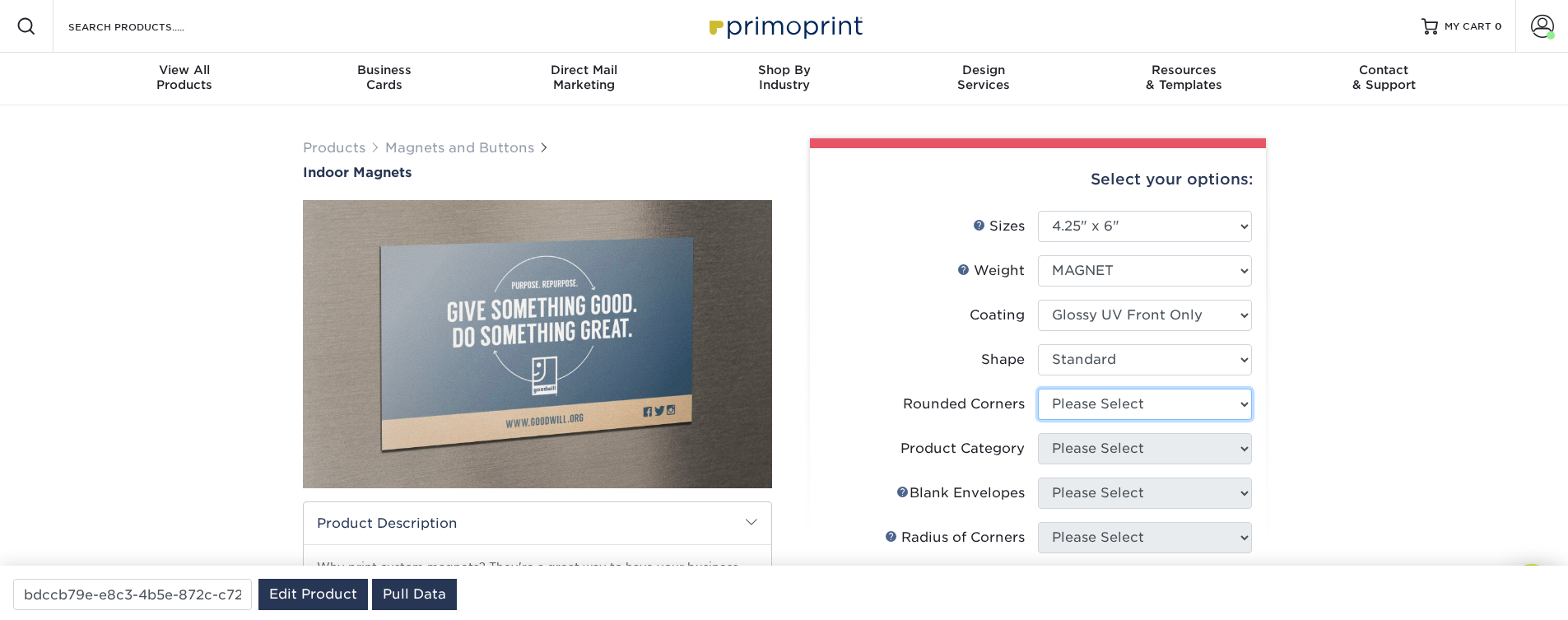
select select "0"
click at [1038, 388] on select "Please Select Yes - Round 4 Corners No" at bounding box center [1145, 404] width 214 height 31
select select
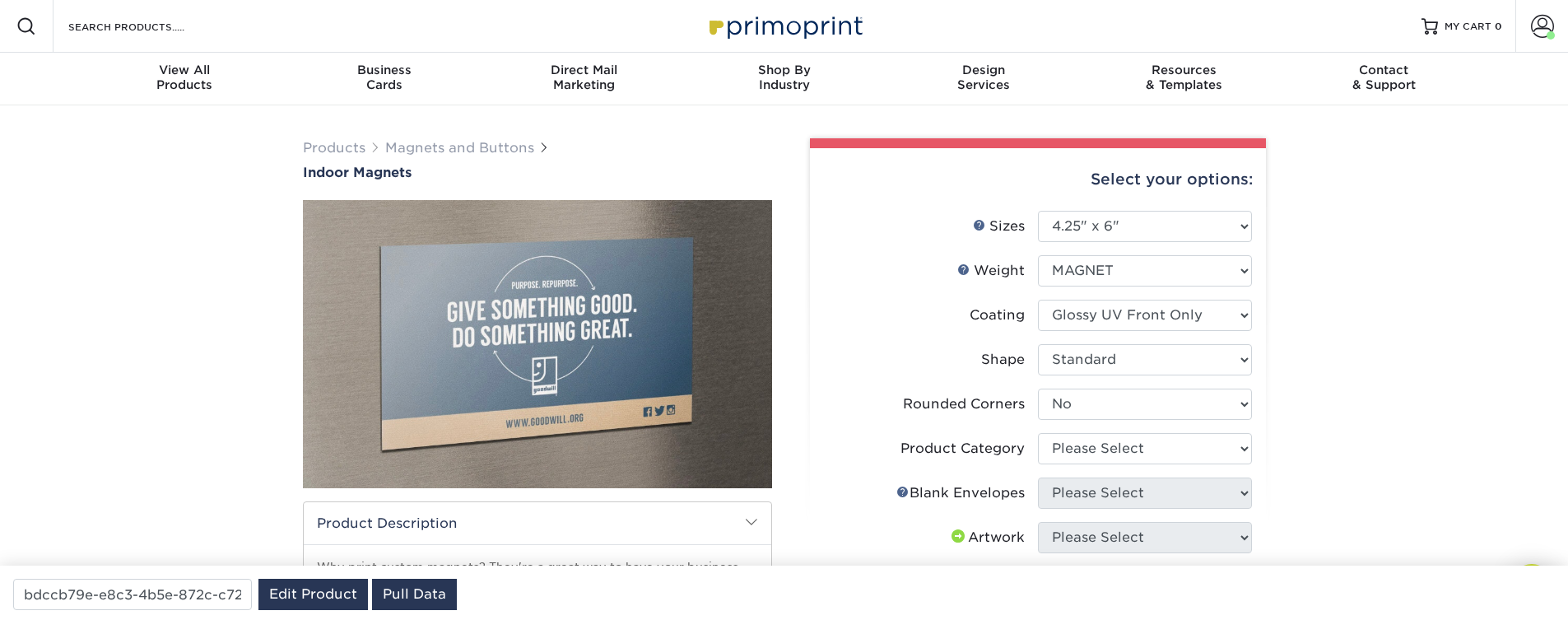
click at [1104, 429] on li "Rounded Corners Please Select Yes - Round 4 Corners No" at bounding box center [1038, 411] width 429 height 45
select select "d49b6381-ea4f-4327-bc76-99beb740417d"
click at [1038, 433] on select "Please Select Announcement Magnets" at bounding box center [1145, 449] width 214 height 31
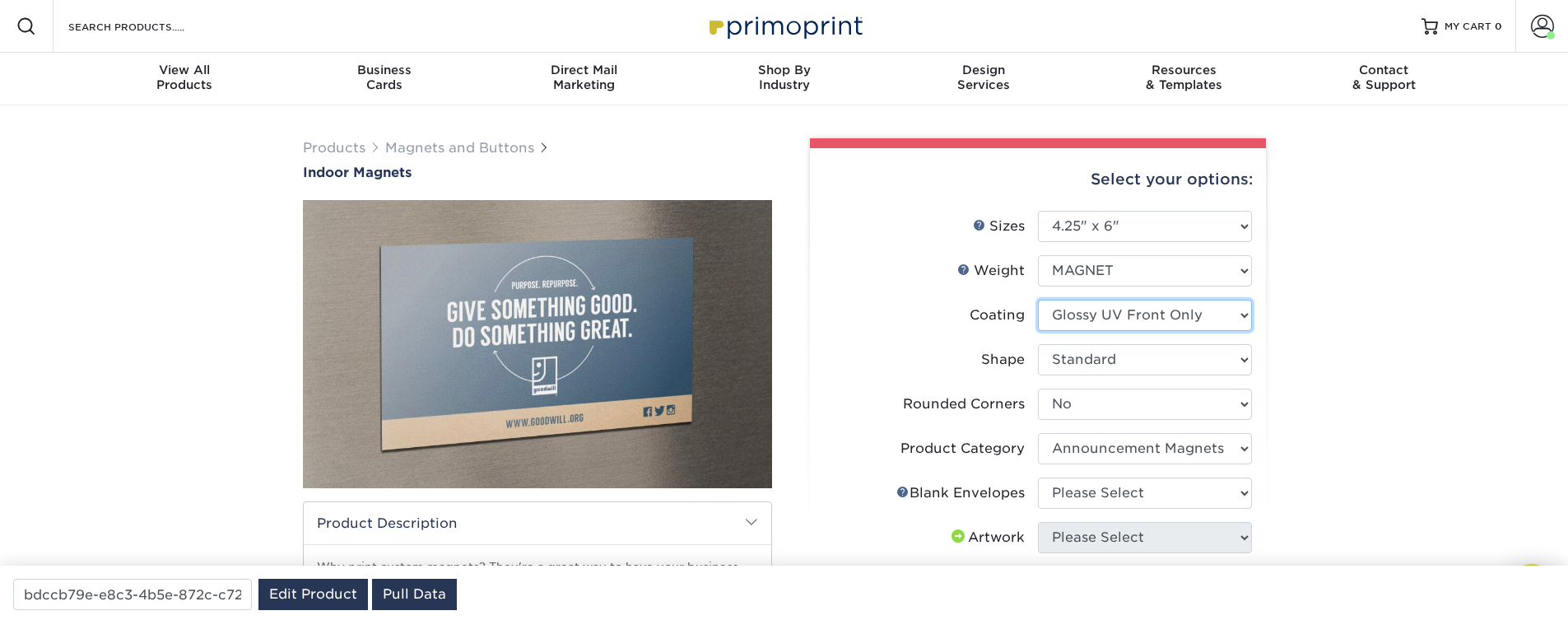
select select "3e7618de-abca-4bda-9f97-8b9129e913d8"
click at [1038, 300] on select at bounding box center [1145, 315] width 214 height 31
select select "-1"
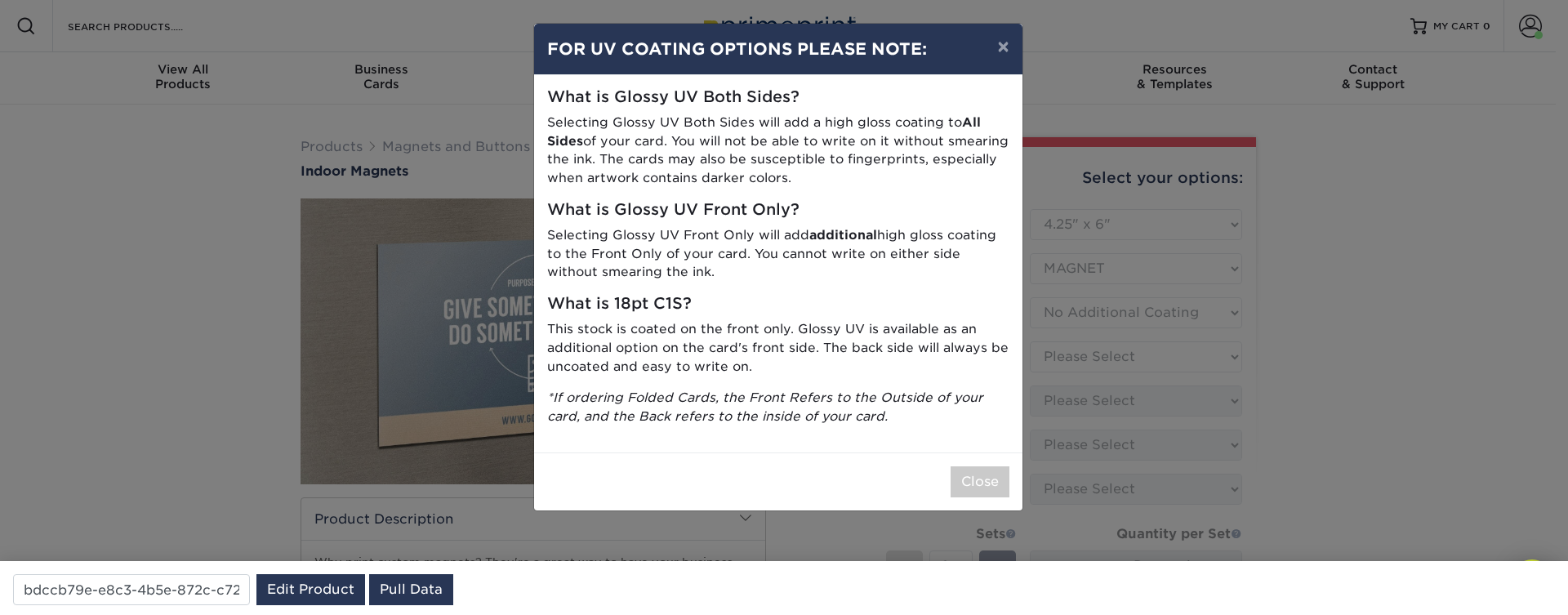
click at [1105, 369] on div "× FOR UV COATING OPTIONS PLEASE NOTE: What is Glossy UV Both Sides? Selecting G…" at bounding box center [784, 307] width 1568 height 615
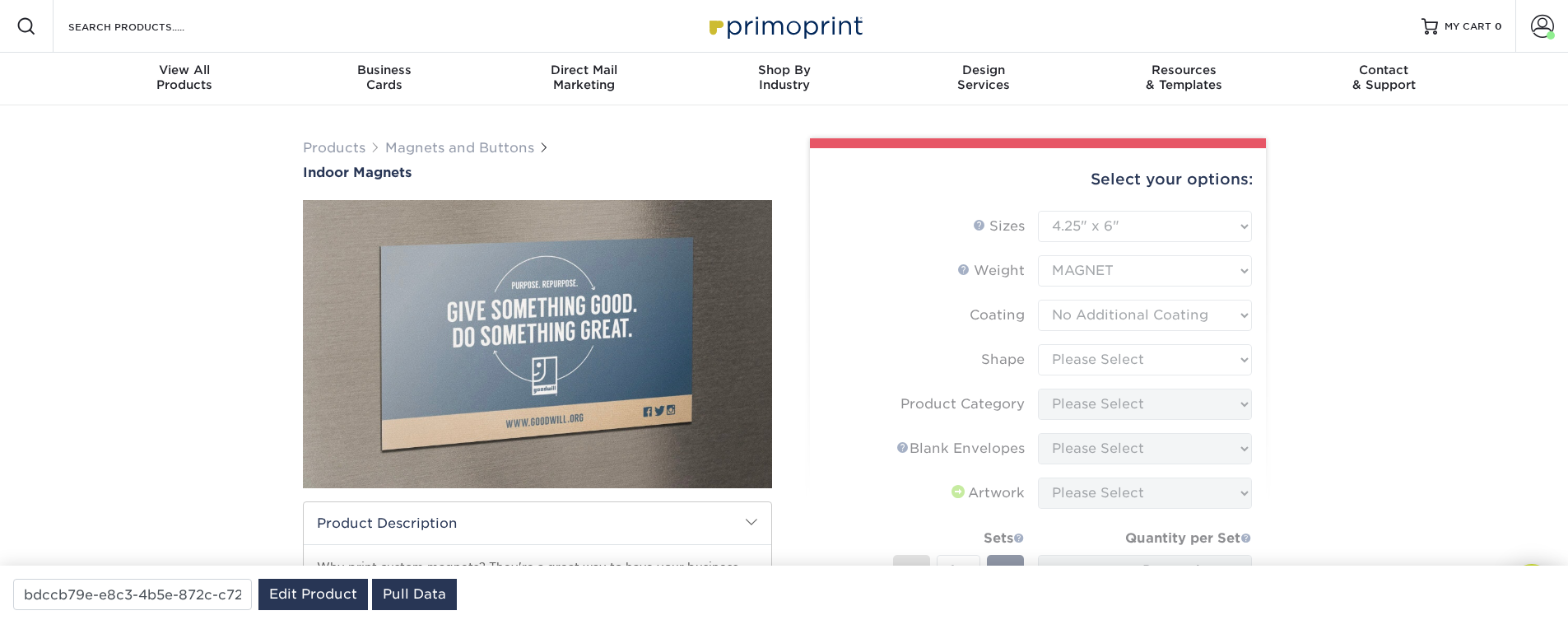
type input "37c72045-1feb-47fc-ad02-59d0d6b094ba"
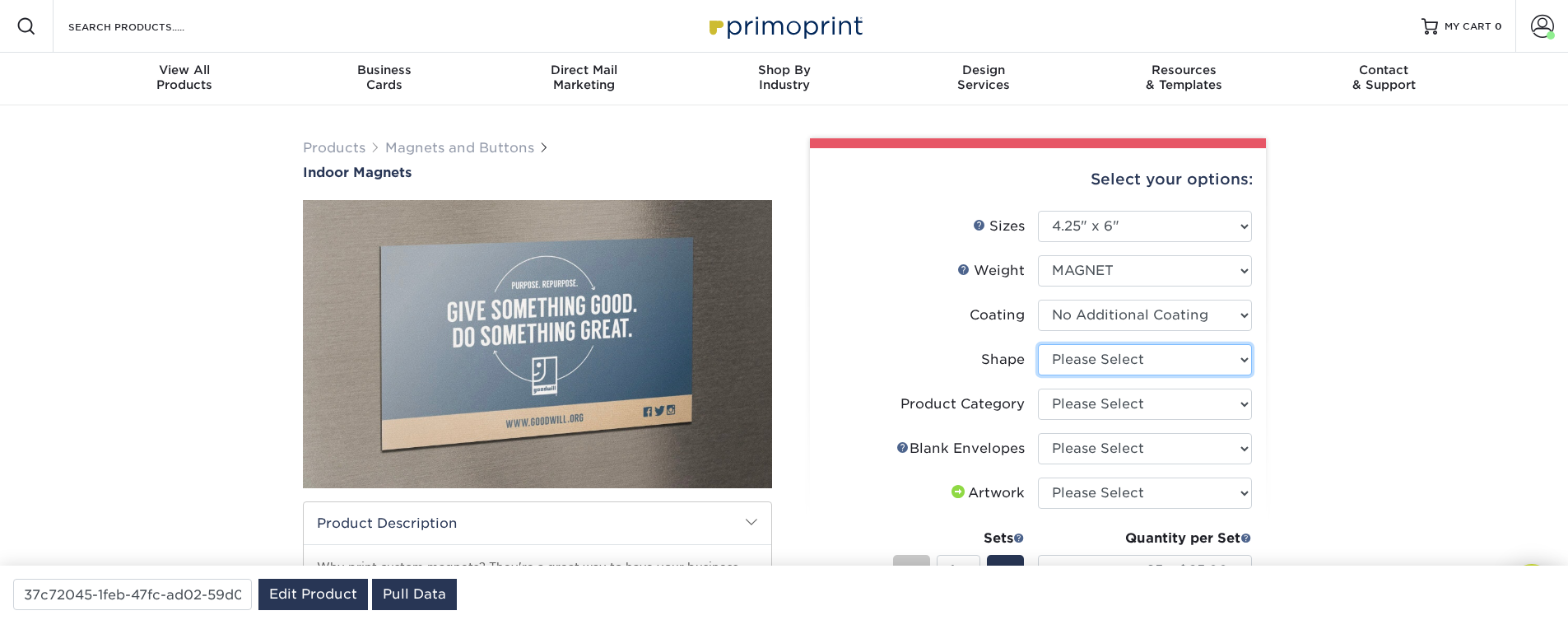
select select "standard"
click at [1038, 344] on select "Please Select Standard" at bounding box center [1145, 359] width 214 height 31
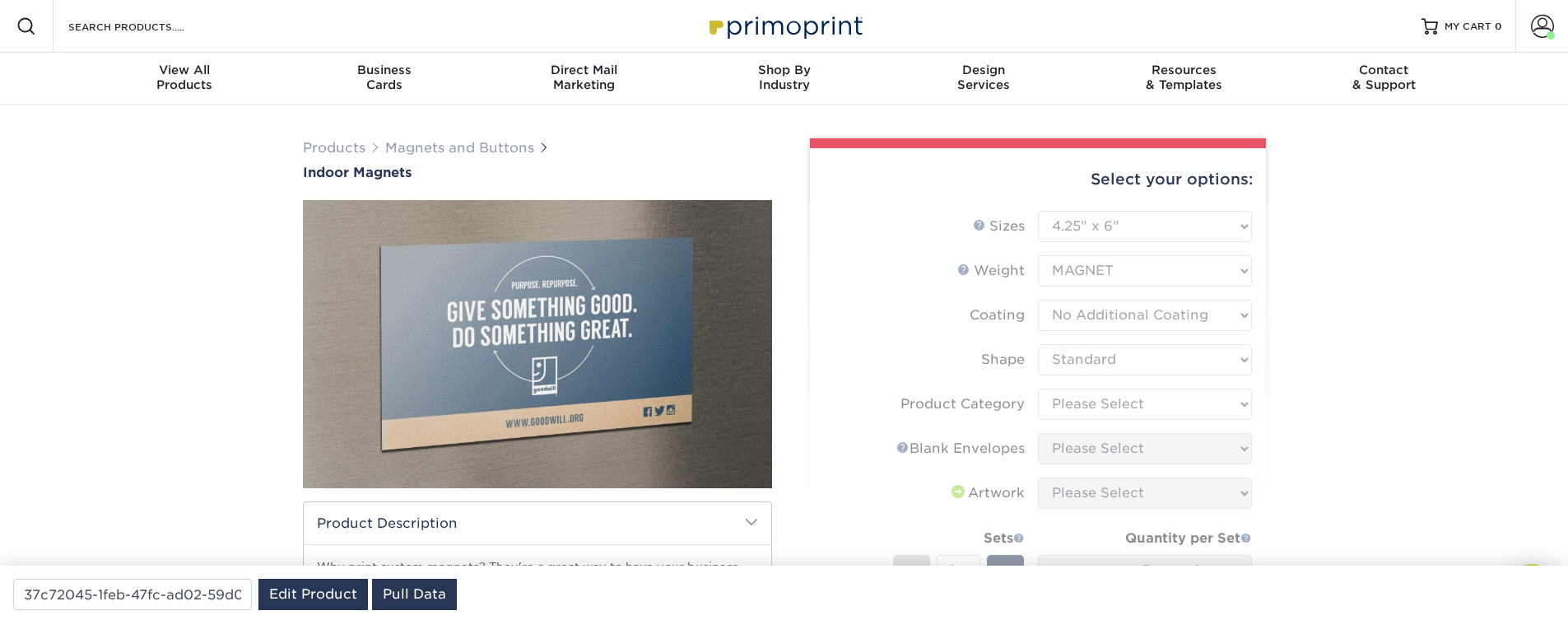
click at [1120, 409] on form "Sizes Help Sizes Please Select 2" x 3.5" 2.5" x 3.5" 3" x 4" 3.5" x 8.5" 4" x 6…" at bounding box center [1037, 469] width 429 height 519
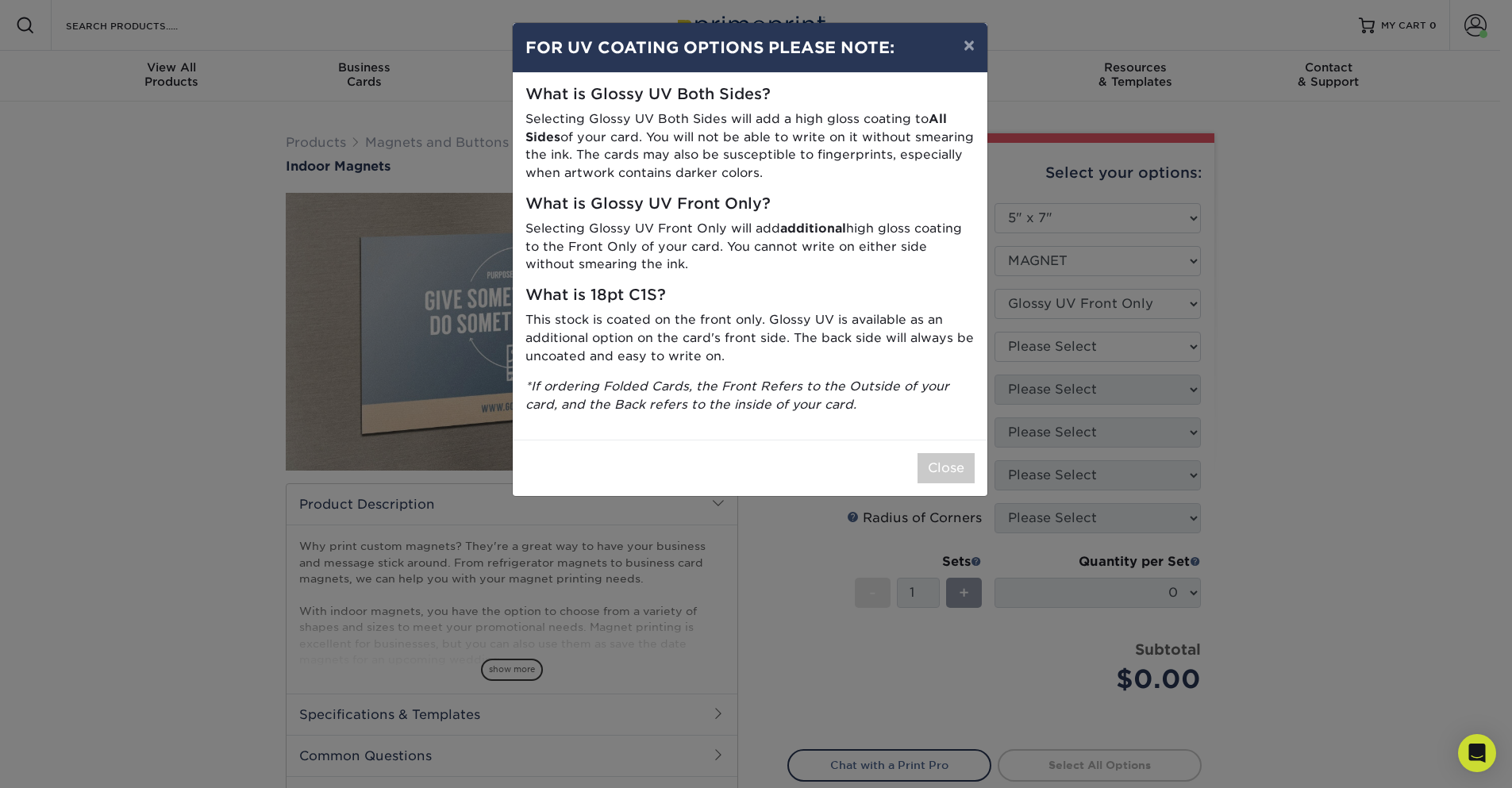
select select "5.00x7.00"
click at [928, 459] on button "Close" at bounding box center [946, 469] width 57 height 30
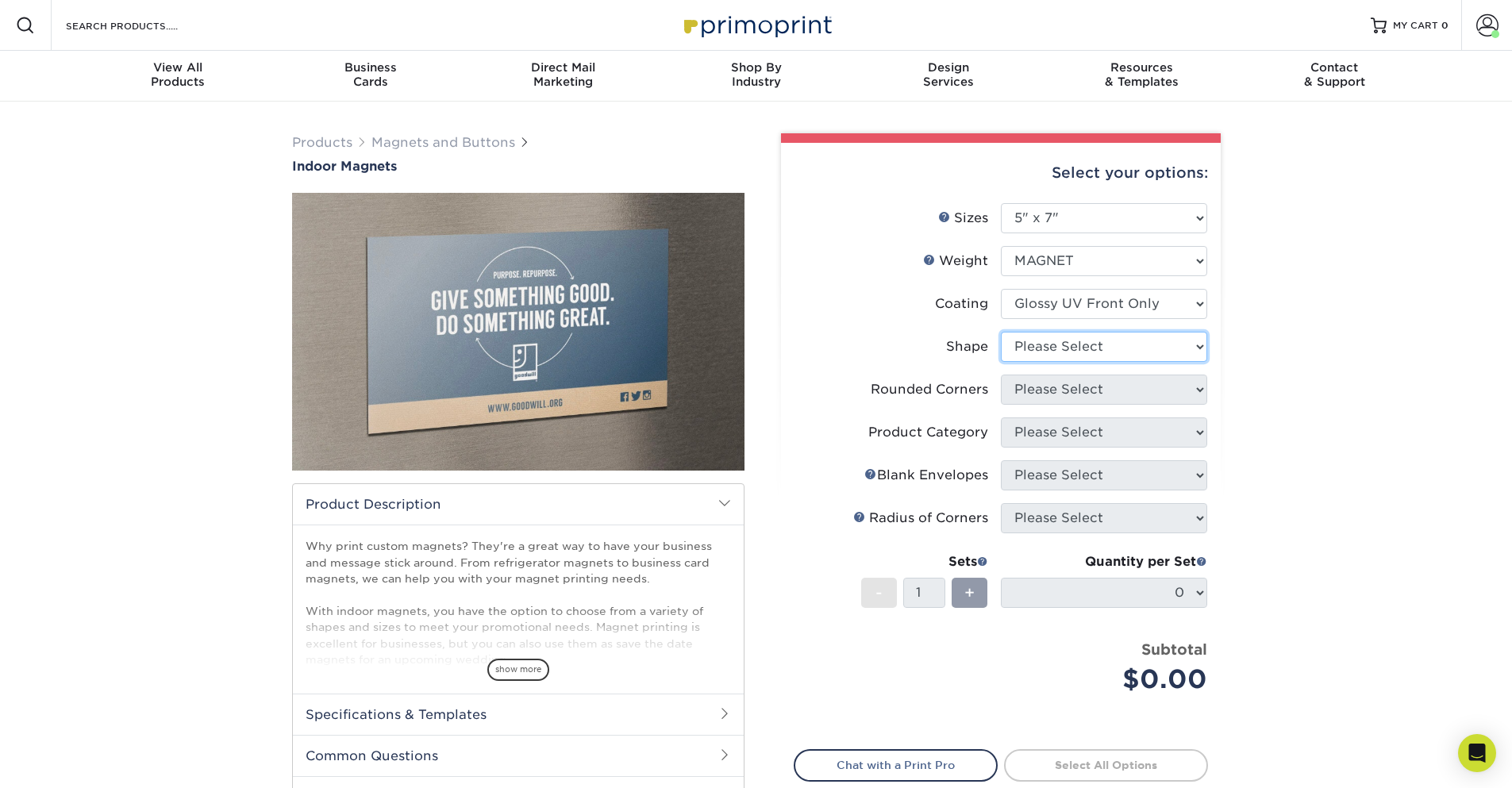
select select "standard"
click at [1001, 332] on select "Please Select Standard" at bounding box center [1104, 347] width 207 height 30
select select "0"
click at [1001, 375] on select "Please Select Yes - Round 4 Corners No" at bounding box center [1104, 390] width 207 height 30
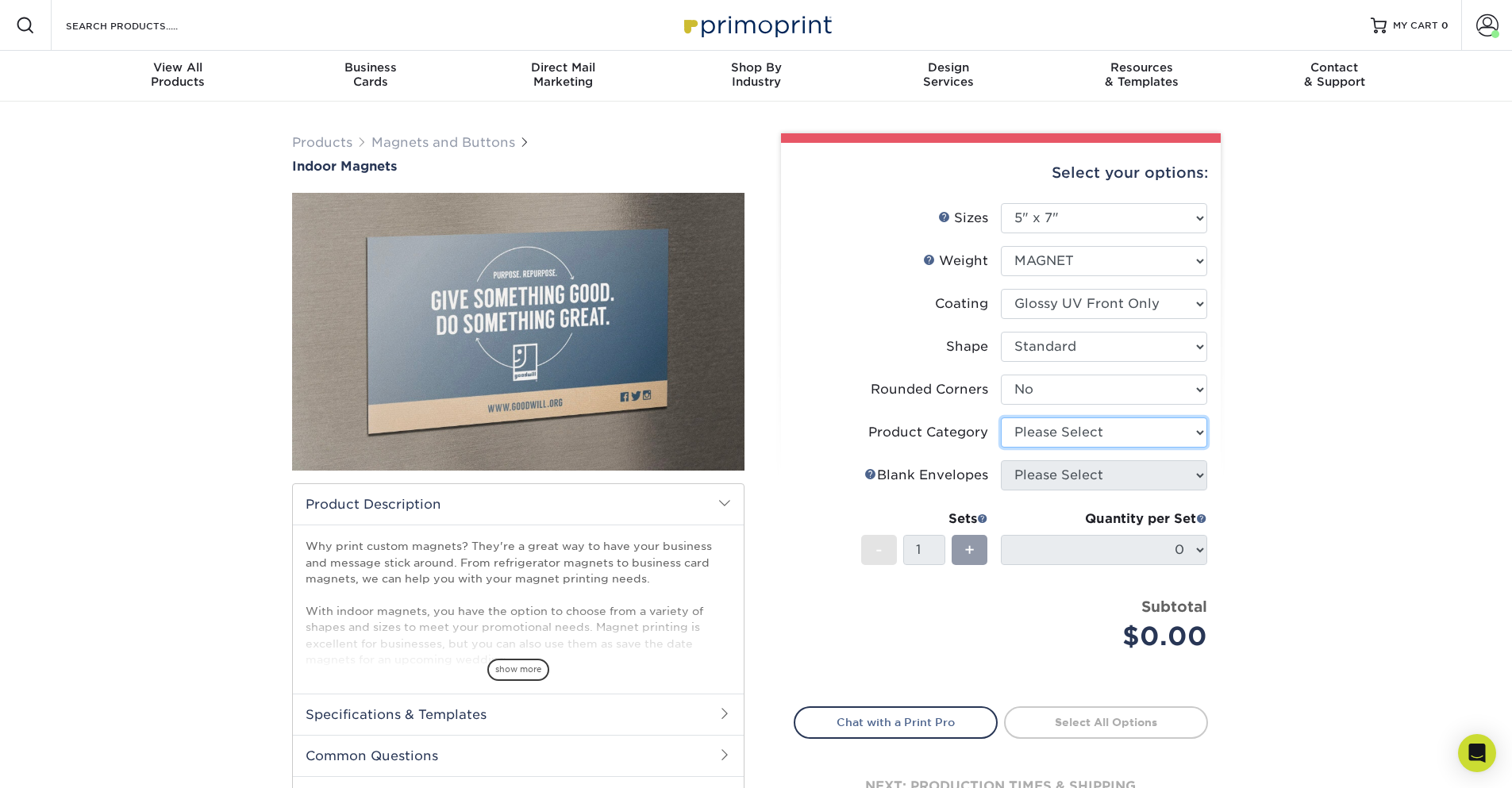
drag, startPoint x: 1072, startPoint y: 434, endPoint x: 1089, endPoint y: 425, distance: 19.2
click at [1089, 425] on select "Please Select" at bounding box center [1104, 433] width 207 height 30
drag, startPoint x: 1055, startPoint y: 434, endPoint x: 1060, endPoint y: 346, distance: 88.1
click at [1060, 346] on ul "Sizes Help Sizes Please Select 2" x 3.5" 2.5" x 3.5" 3" x 4" 3.5" x 8.5" 4" x 6…" at bounding box center [1000, 439] width 414 height 472
drag, startPoint x: 1057, startPoint y: 349, endPoint x: 1317, endPoint y: 342, distance: 260.1
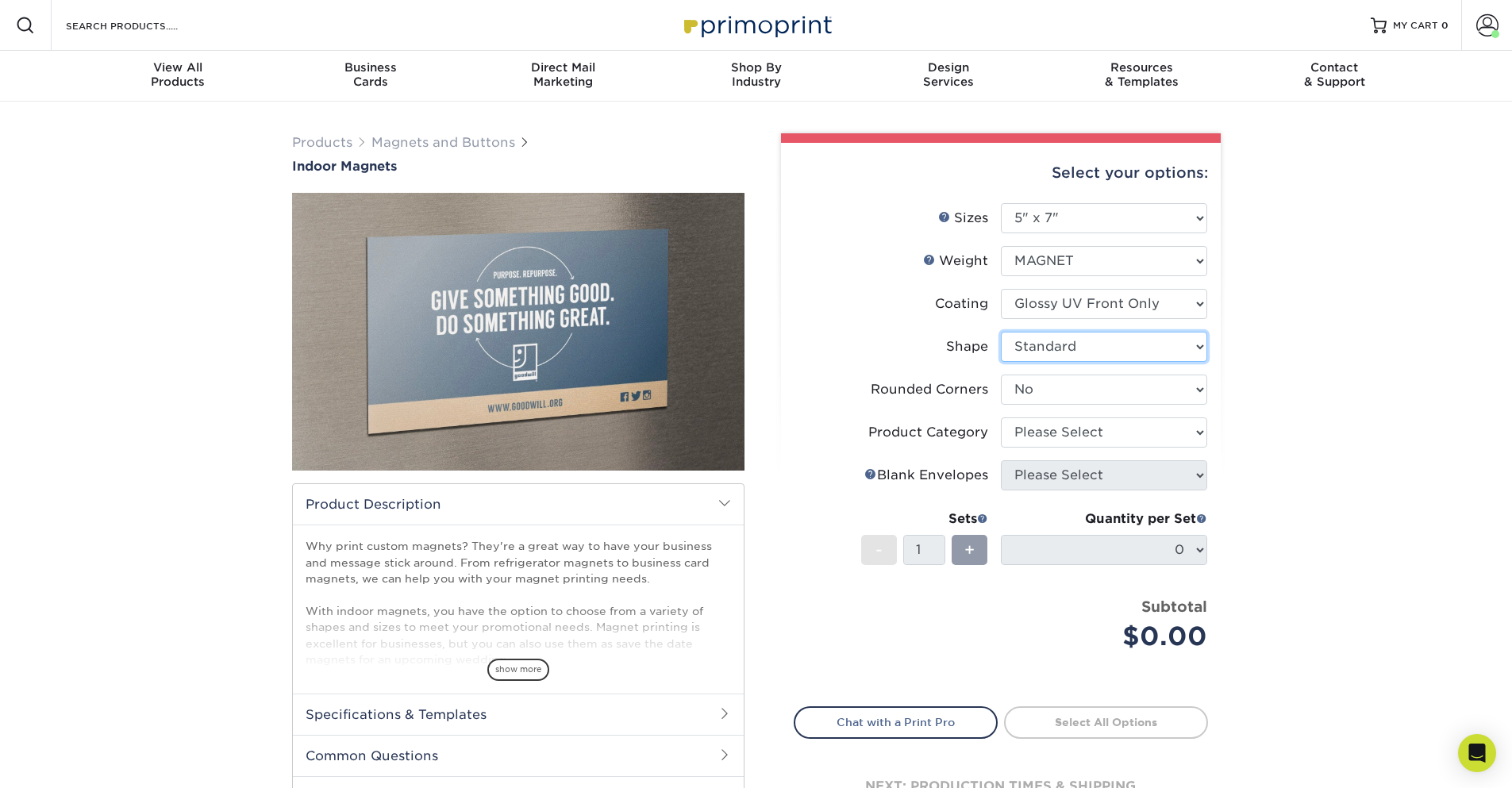
click at [1317, 342] on div "Products Magnets and Buttons Indoor Magnets" at bounding box center [756, 496] width 1512 height 790
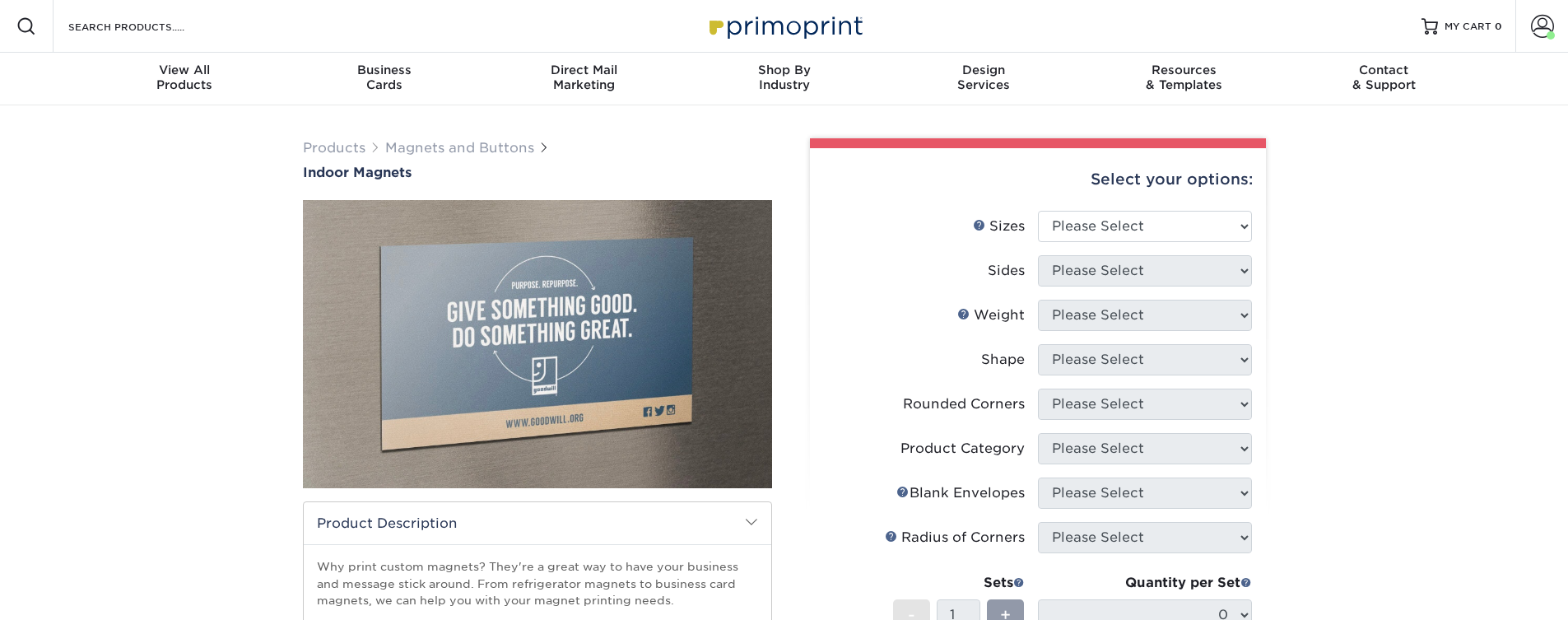
click at [1126, 246] on li "Sizes Help Sizes Please Select 2" x 3.5" 2.5" x 3.5" 3" x 4" 3.5" x 8.5" 4" x 6…" at bounding box center [1038, 233] width 429 height 45
select select "5.00x7.00"
click at [1038, 210] on select "Please Select 2" x 3.5" 2.5" x 3.5" 3" x 4" 3.5" x 8.5" 4" x 6" 4" x 7" 4" x 8"…" at bounding box center [1145, 226] width 214 height 31
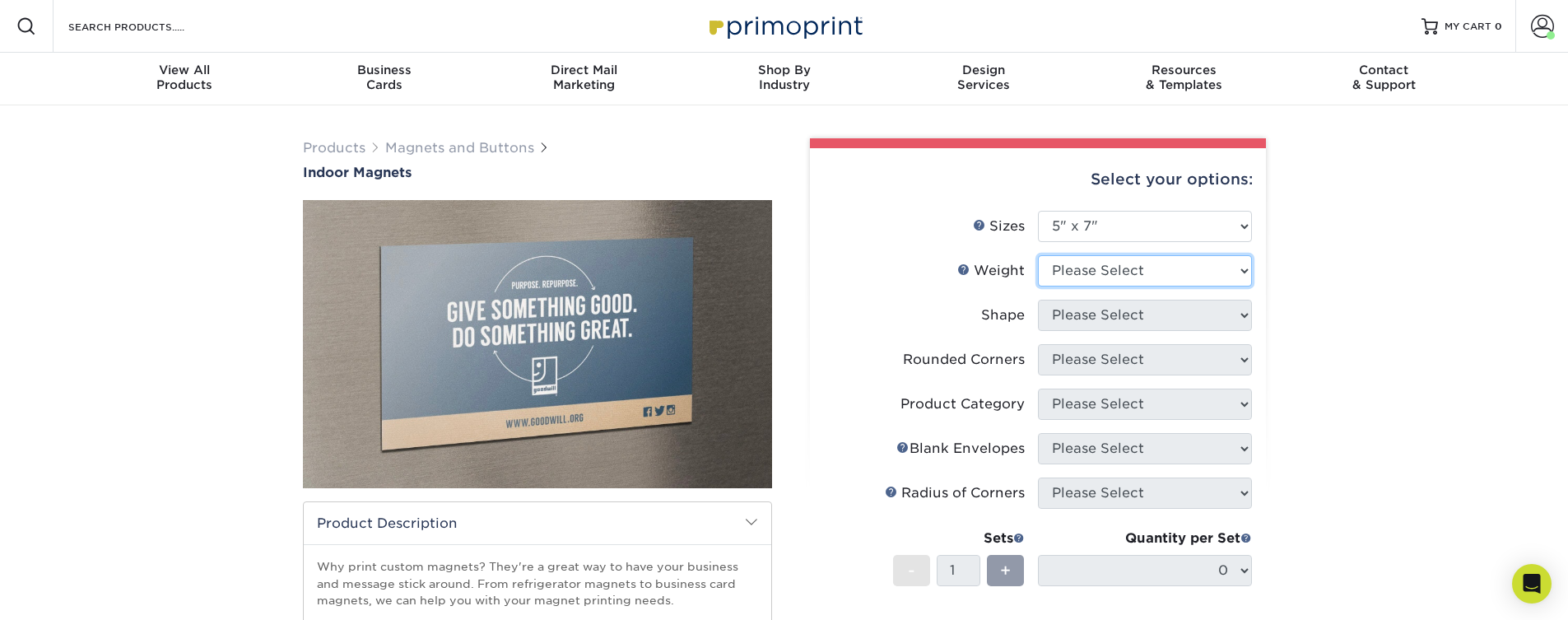
select select "MAGNET"
click at [1038, 255] on select "Please Select MAGNET" at bounding box center [1145, 271] width 214 height 31
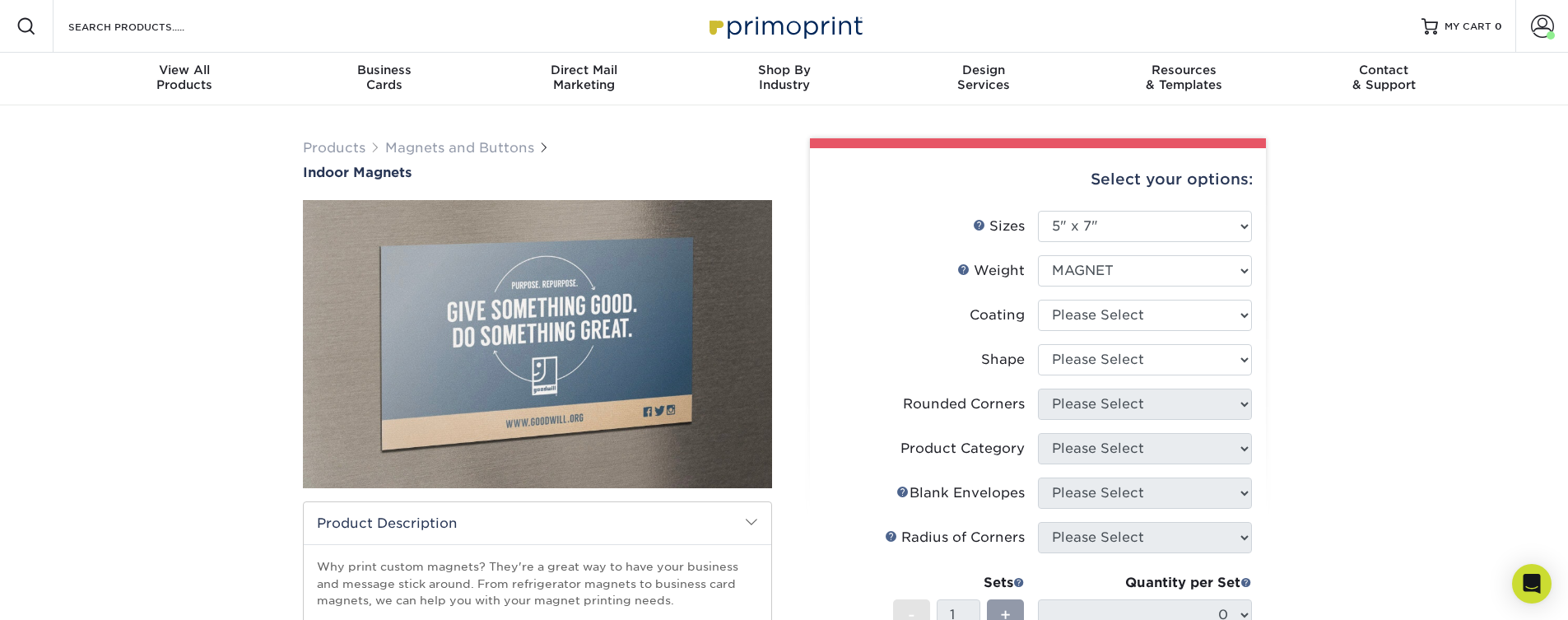
click at [1110, 330] on li "Coating" at bounding box center [1038, 322] width 429 height 45
select select "3e7618de-abca-4bda-9f97-8b9129e913d8"
click at [1038, 300] on select at bounding box center [1145, 315] width 214 height 31
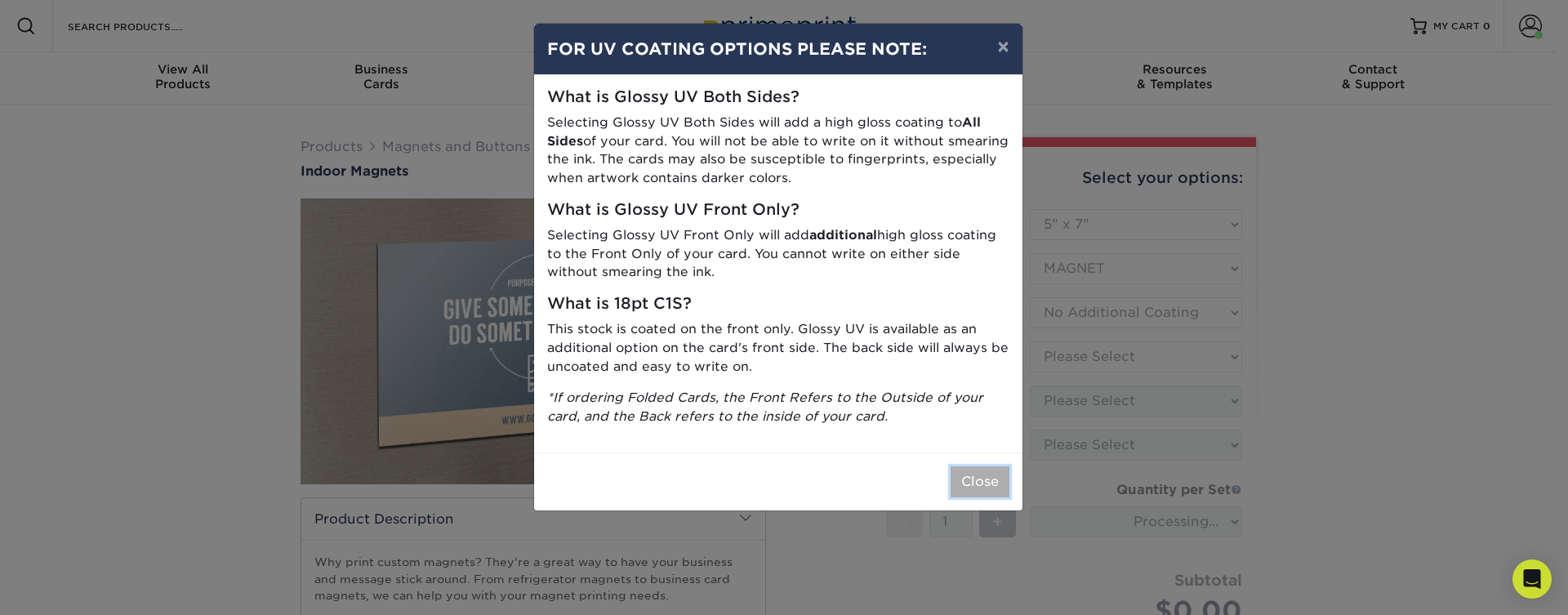
click at [980, 485] on button "Close" at bounding box center [980, 482] width 59 height 31
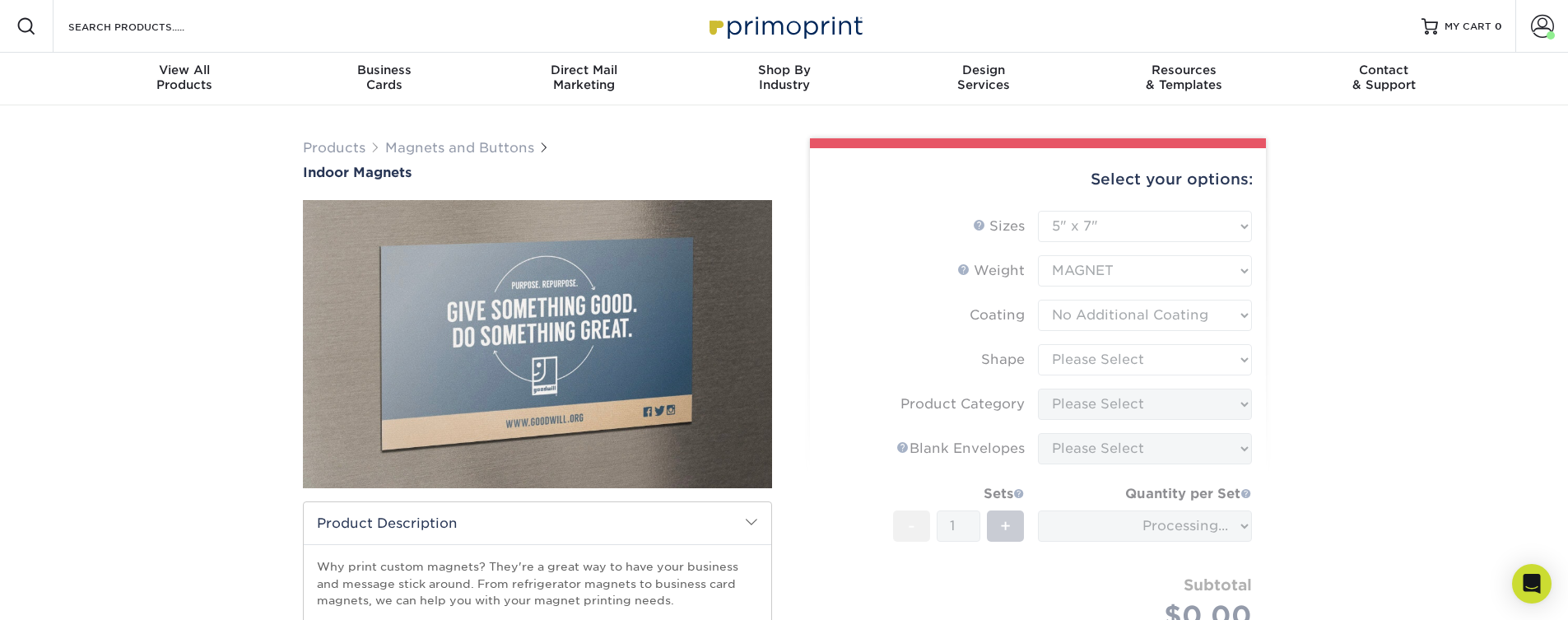
type input "ba0b825c-bf40-451d-92b6-a0b8edcb26af"
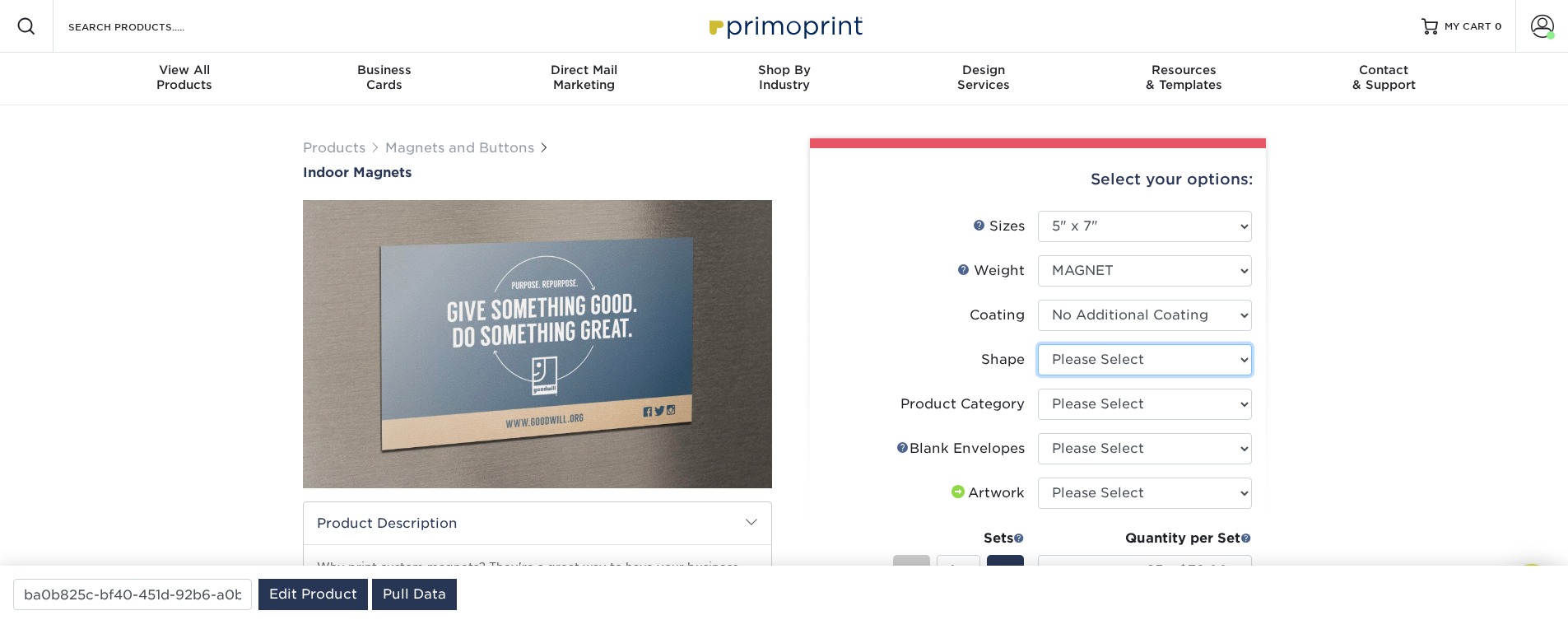
click at [1109, 363] on select "Please Select Standard" at bounding box center [1145, 359] width 214 height 31
select select "1e8116af-acfc-44b1-83dc-8181aa338834"
click at [1038, 300] on select at bounding box center [1145, 315] width 214 height 31
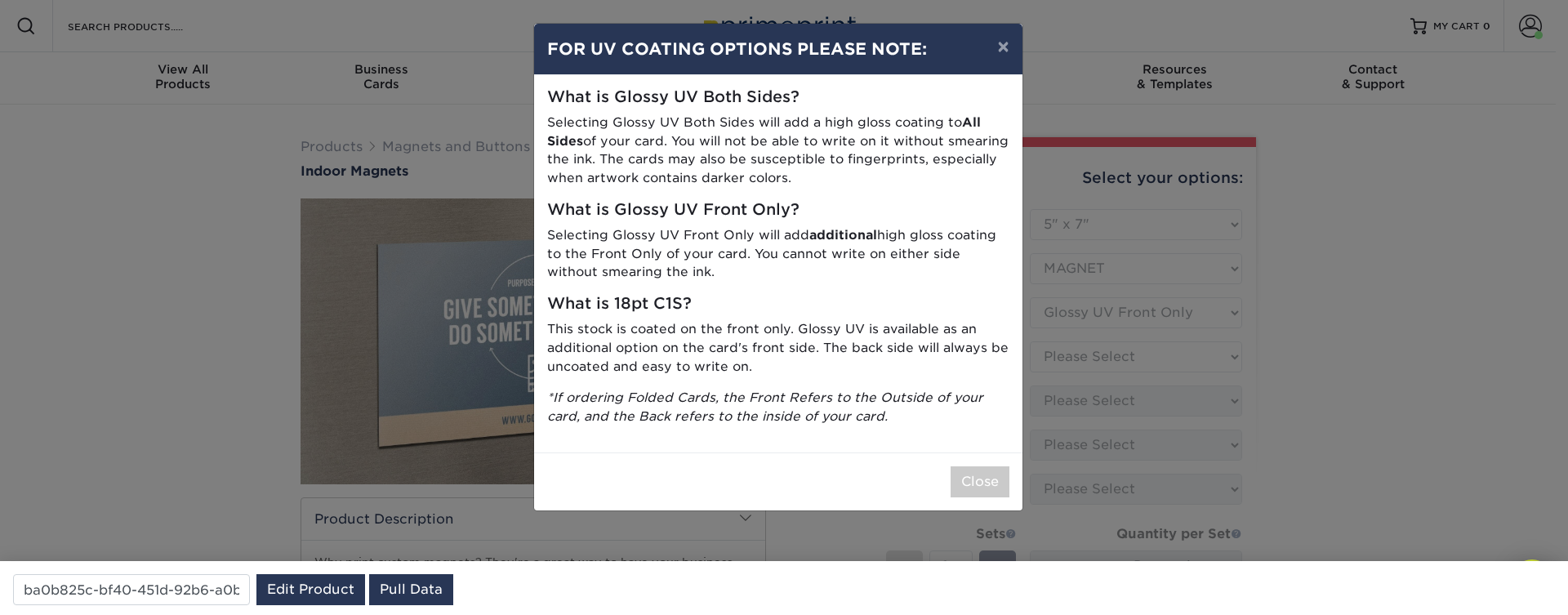
click at [1102, 363] on div "× FOR UV COATING OPTIONS PLEASE NOTE: What is Glossy UV Both Sides? Selecting G…" at bounding box center [784, 307] width 1568 height 615
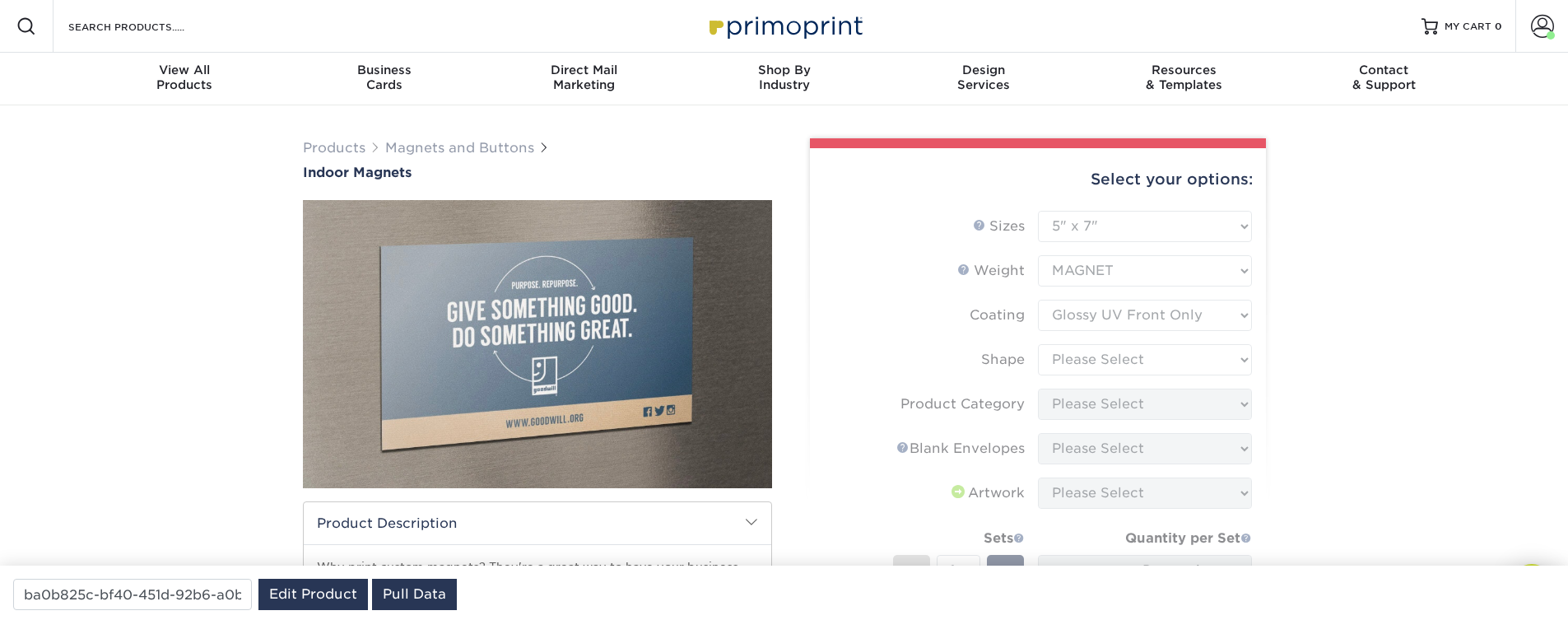
type input "5d1f6417-4c3b-44bf-b5ca-ce95d184e66e"
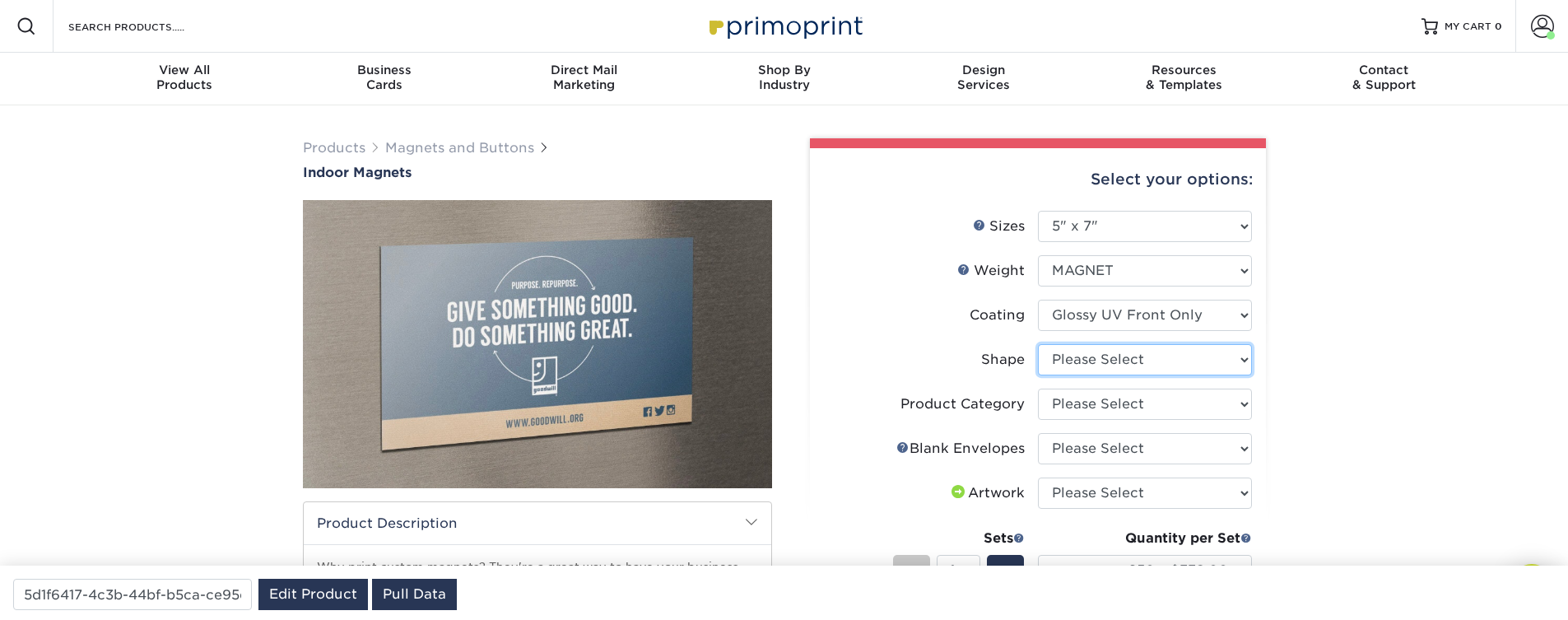
select select "standard"
click at [1038, 344] on select "Please Select Standard" at bounding box center [1145, 359] width 214 height 31
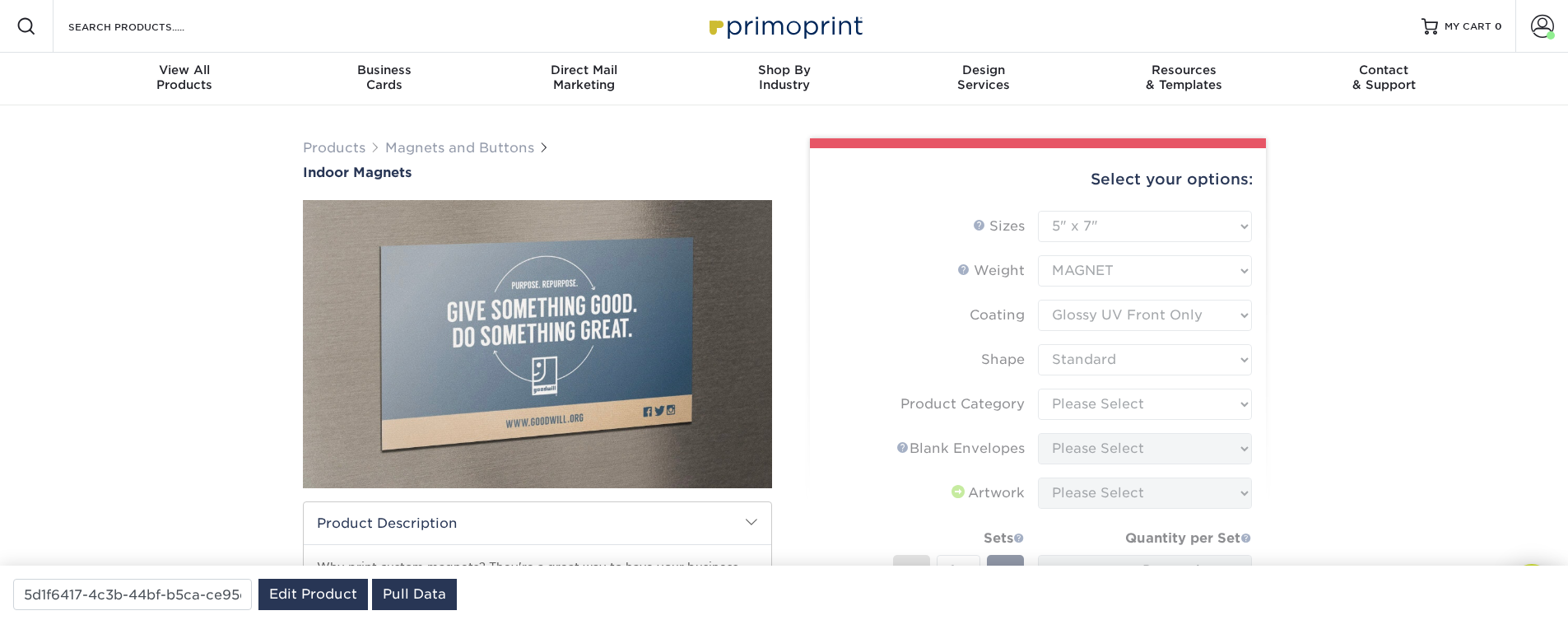
click at [1137, 410] on form "Sizes Help Sizes Please Select 2" x 3.5" 2.5" x 3.5" 3" x 4" 3.5" x 8.5" 4" x 6…" at bounding box center [1037, 469] width 429 height 519
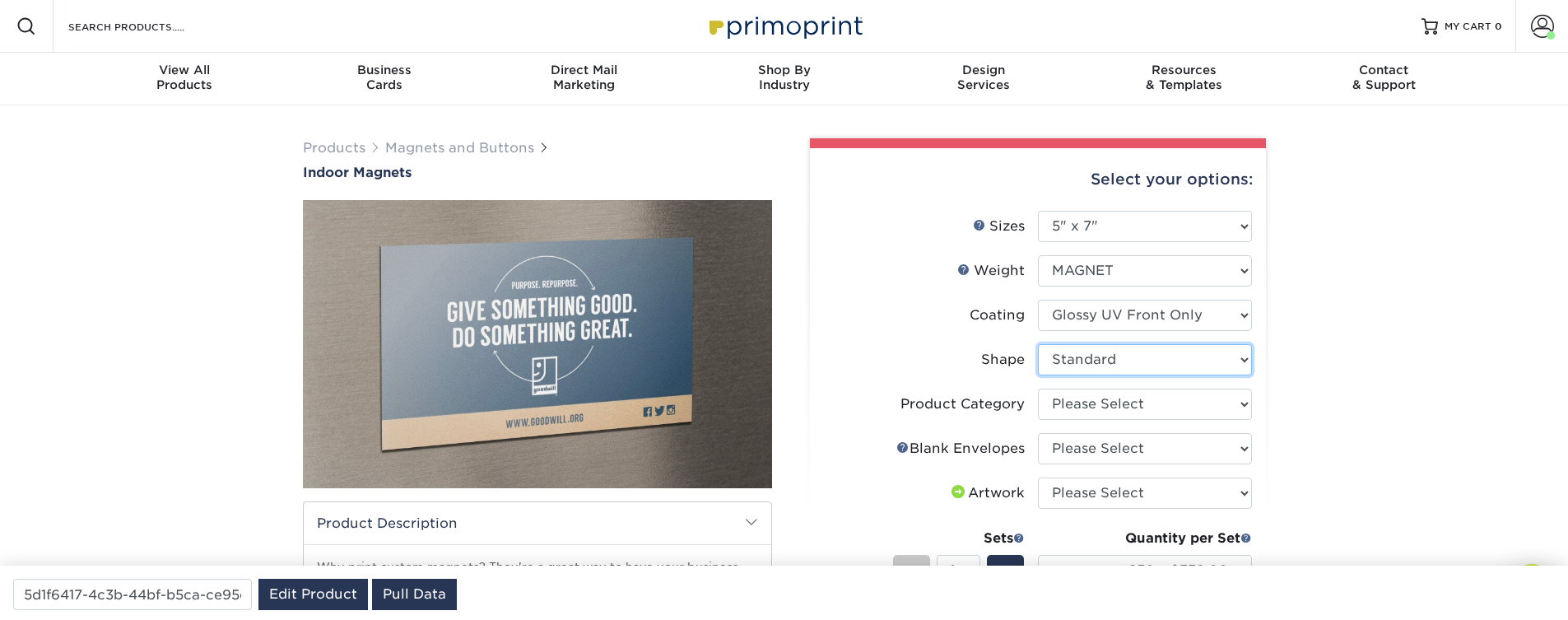
drag, startPoint x: 1112, startPoint y: 359, endPoint x: 1437, endPoint y: 381, distance: 325.7
click at [1437, 381] on div "Products Magnets and Buttons Indoor Magnets" at bounding box center [784, 542] width 1568 height 874
drag, startPoint x: 1217, startPoint y: 450, endPoint x: 1194, endPoint y: 408, distance: 47.9
click at [1194, 408] on ul "Sizes Help Sizes Please Select 2" x 3.5" 2.5" x 3.5" 3" x 4" 3.5" x 8.5" 4" x 6…" at bounding box center [1037, 483] width 429 height 545
drag, startPoint x: 1191, startPoint y: 405, endPoint x: 1352, endPoint y: 381, distance: 162.8
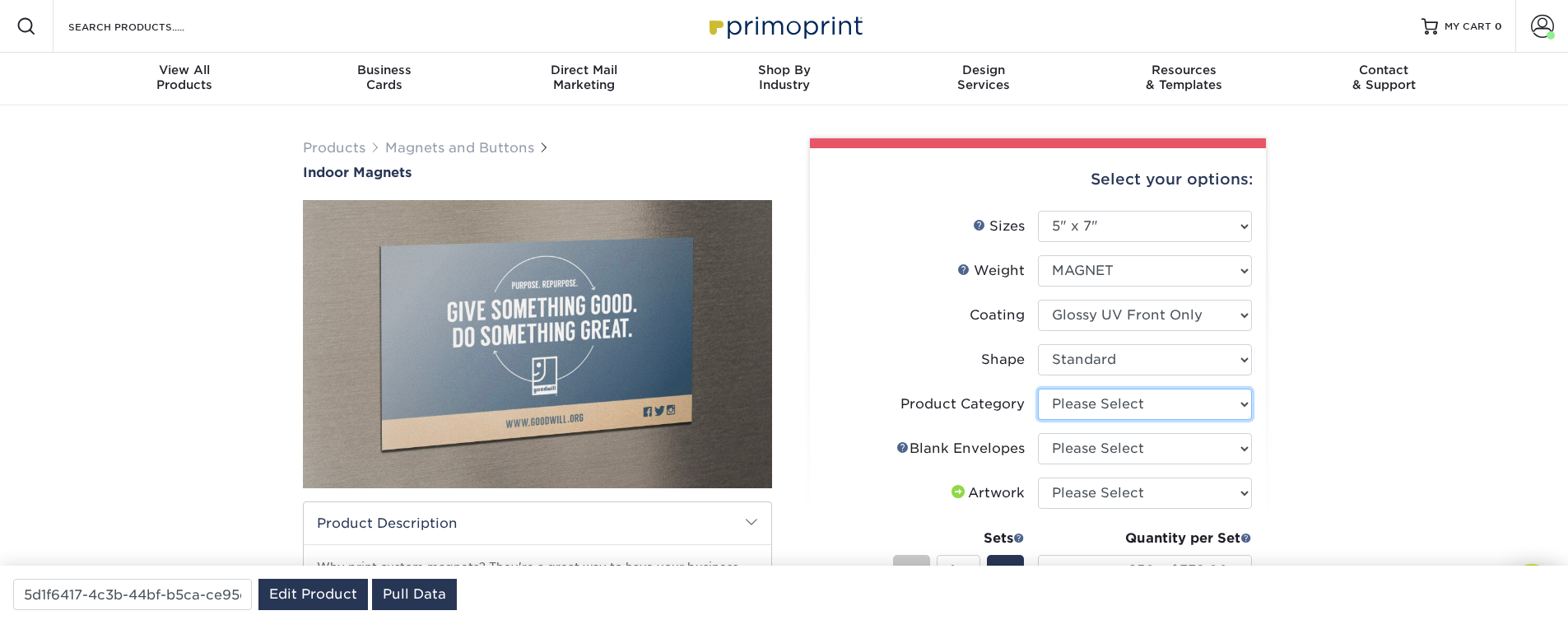
click at [1357, 386] on div "Products Magnets and Buttons Indoor Magnets" at bounding box center [784, 542] width 1568 height 874
